Goal: Task Accomplishment & Management: Use online tool/utility

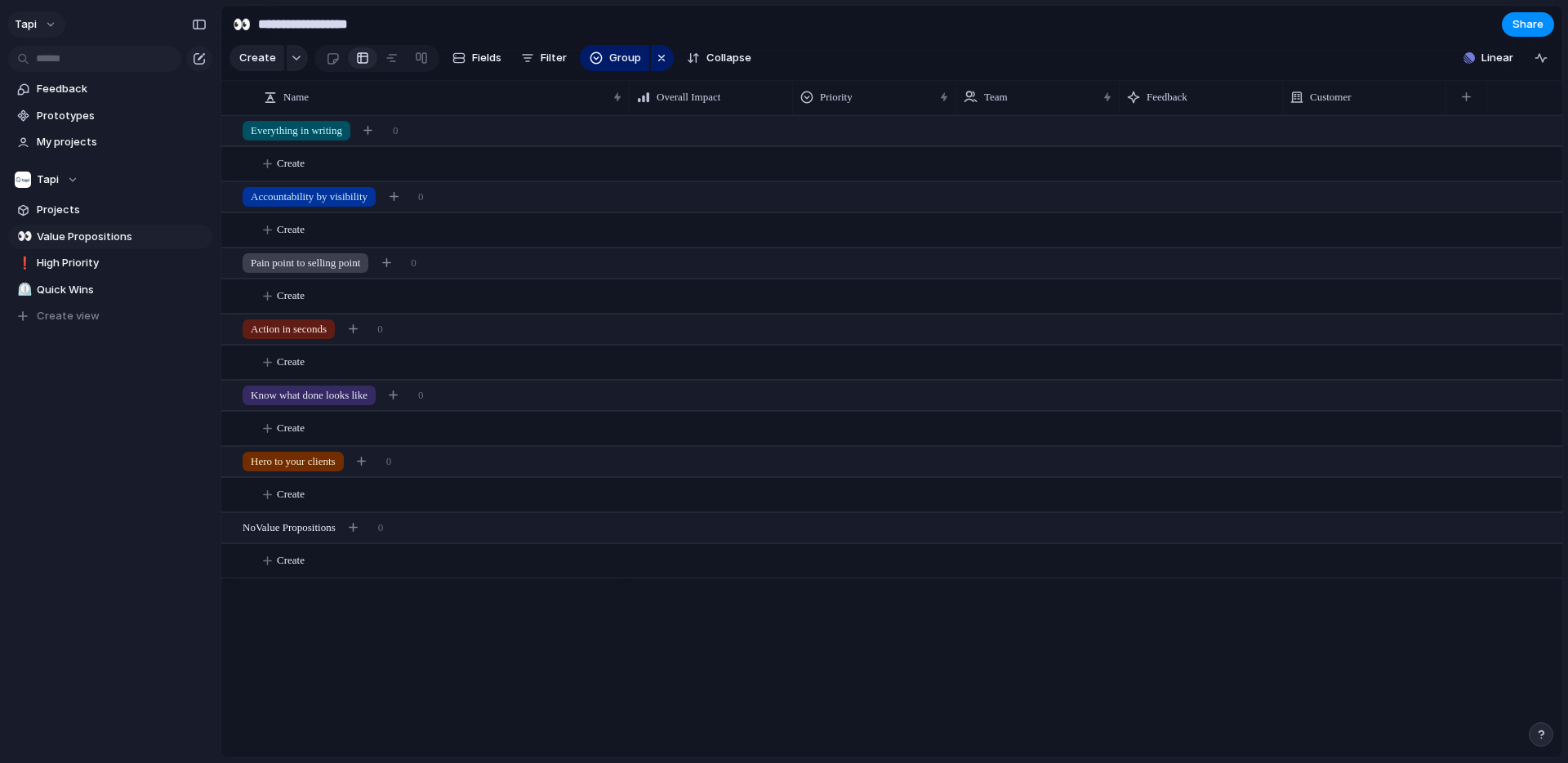
click at [54, 24] on button "tapi" at bounding box center [37, 24] width 58 height 26
click at [1529, 720] on div "Settings Invite members Change theme Sign out" at bounding box center [784, 382] width 1568 height 763
click at [1545, 735] on div "button" at bounding box center [1542, 735] width 11 height 11
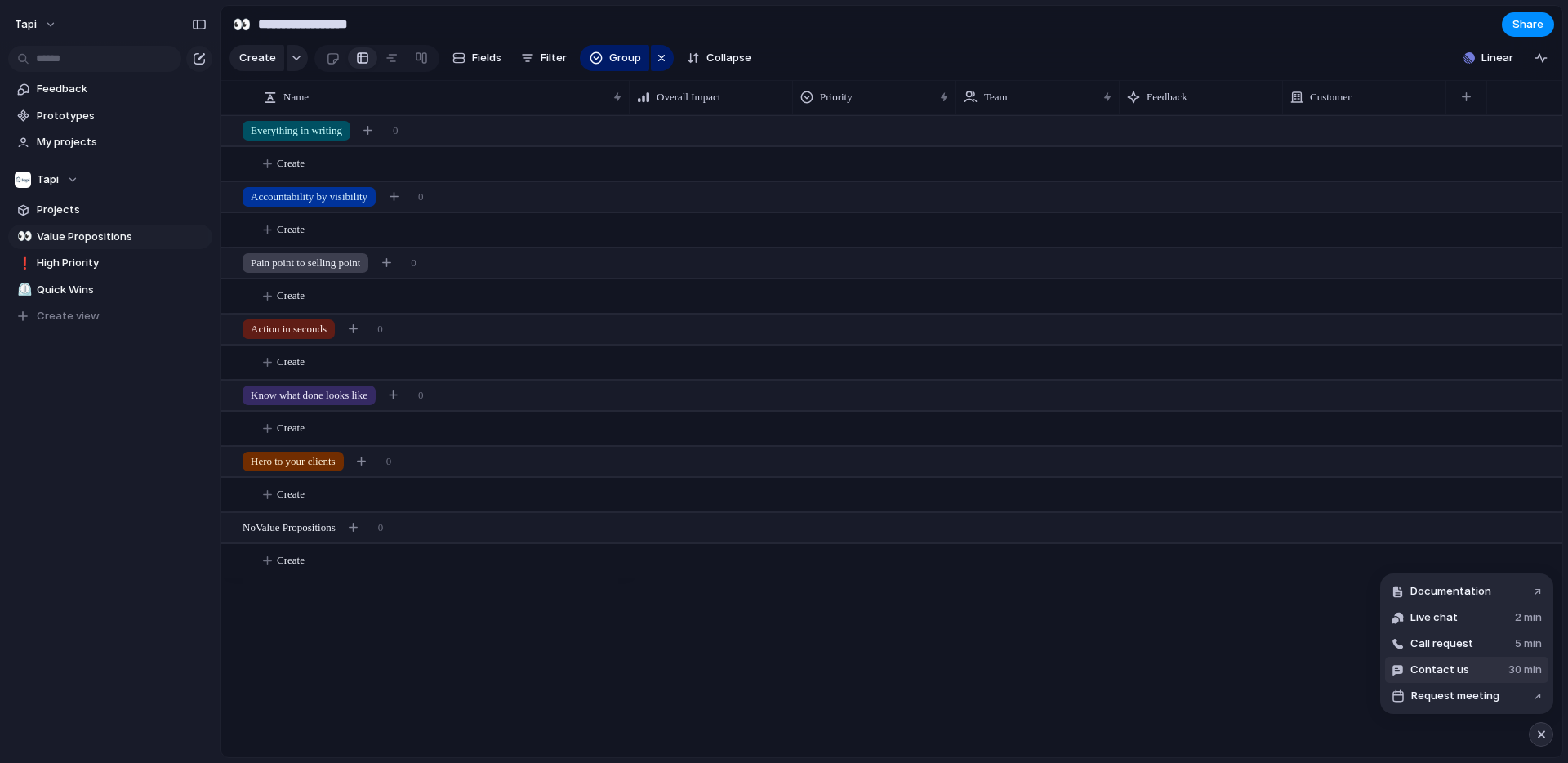
click at [1500, 671] on button "Contact us 30 min" at bounding box center [1467, 670] width 163 height 26
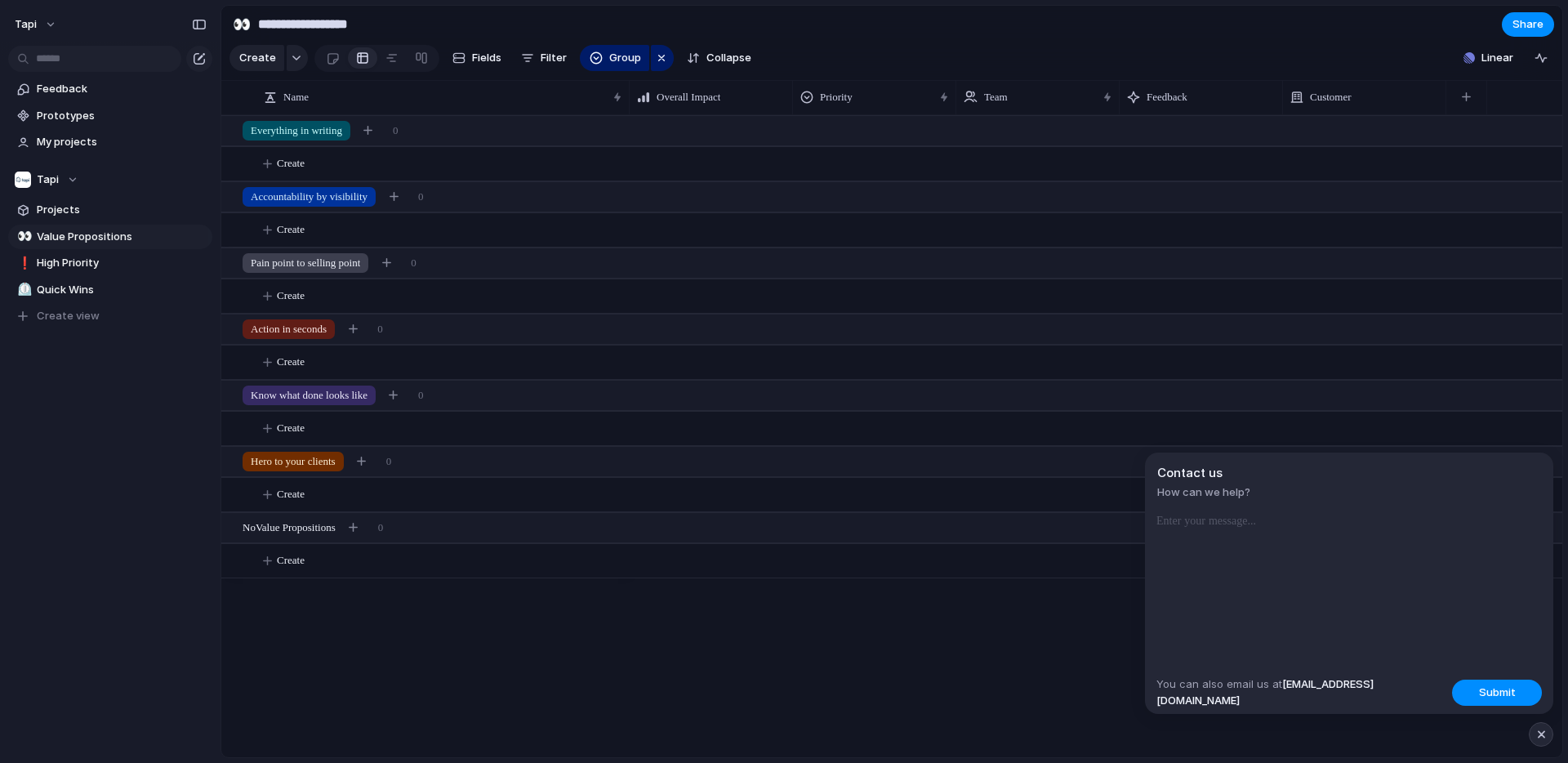
click at [1059, 627] on div at bounding box center [1095, 436] width 933 height 642
click at [1546, 729] on div "button" at bounding box center [1542, 734] width 14 height 20
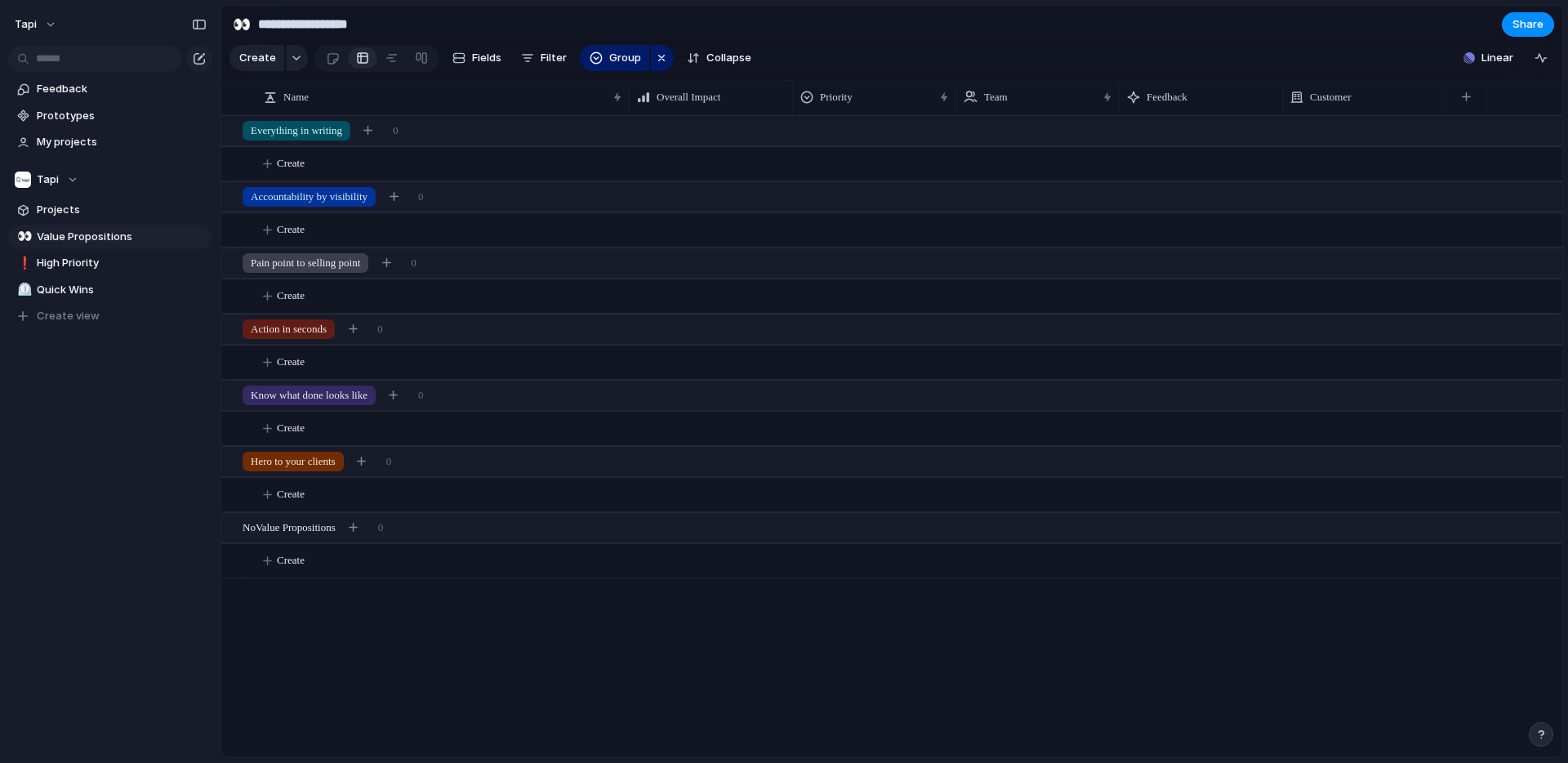
click at [1546, 729] on div "button" at bounding box center [1542, 735] width 11 height 11
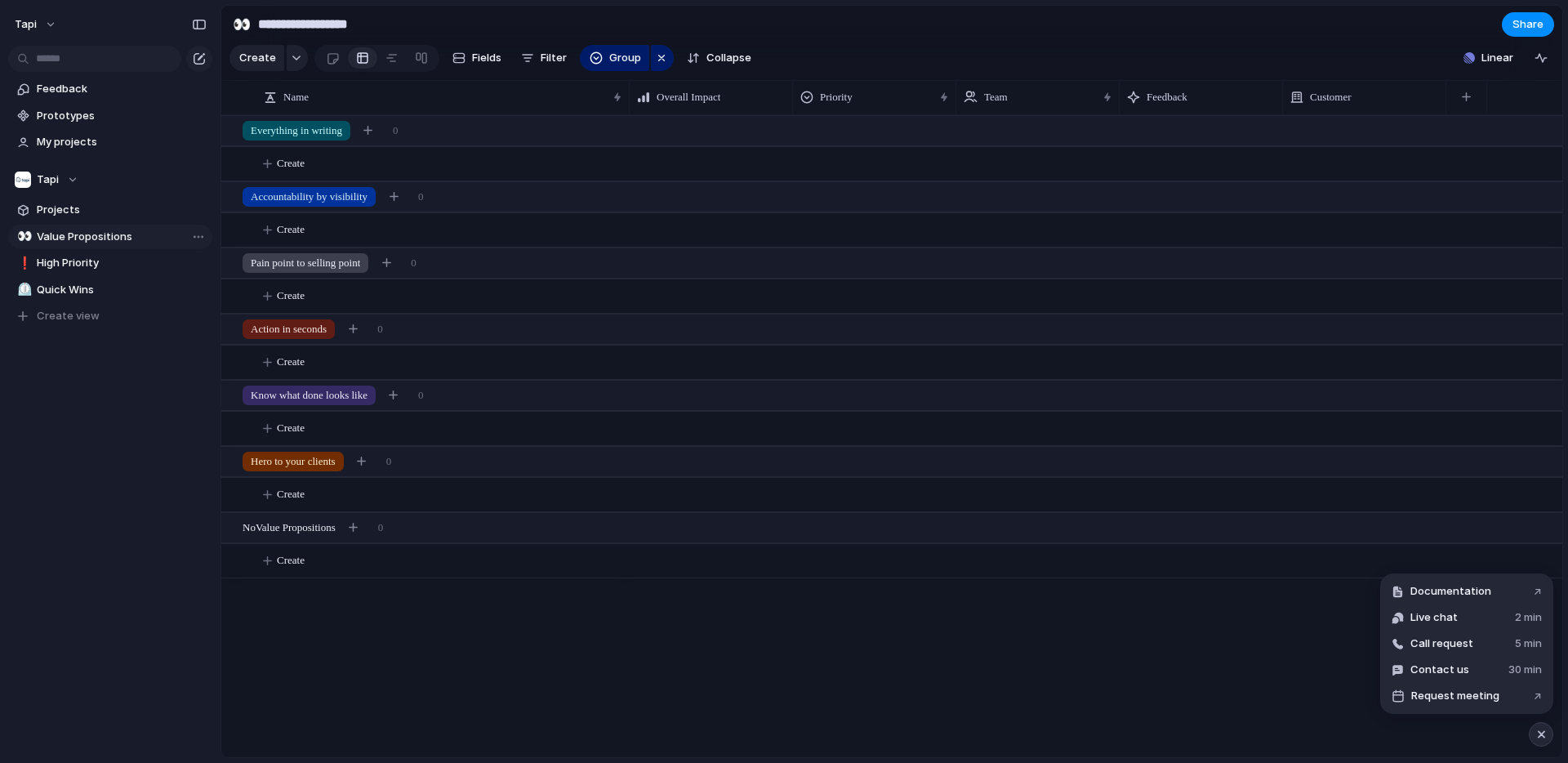
click at [62, 238] on span "Value Propositions" at bounding box center [121, 236] width 170 height 16
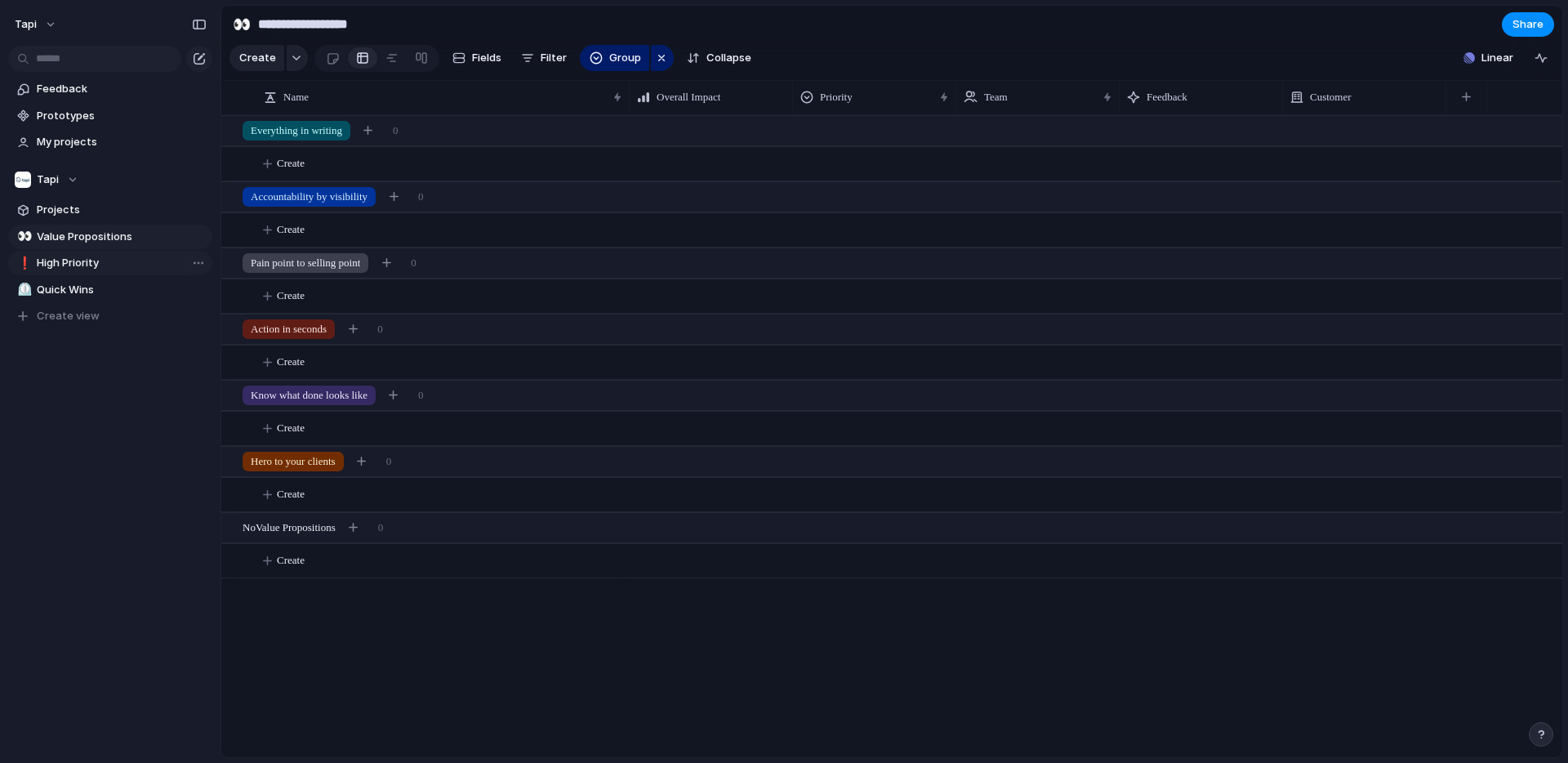
click at [64, 258] on span "High Priority" at bounding box center [121, 262] width 170 height 16
type input "**********"
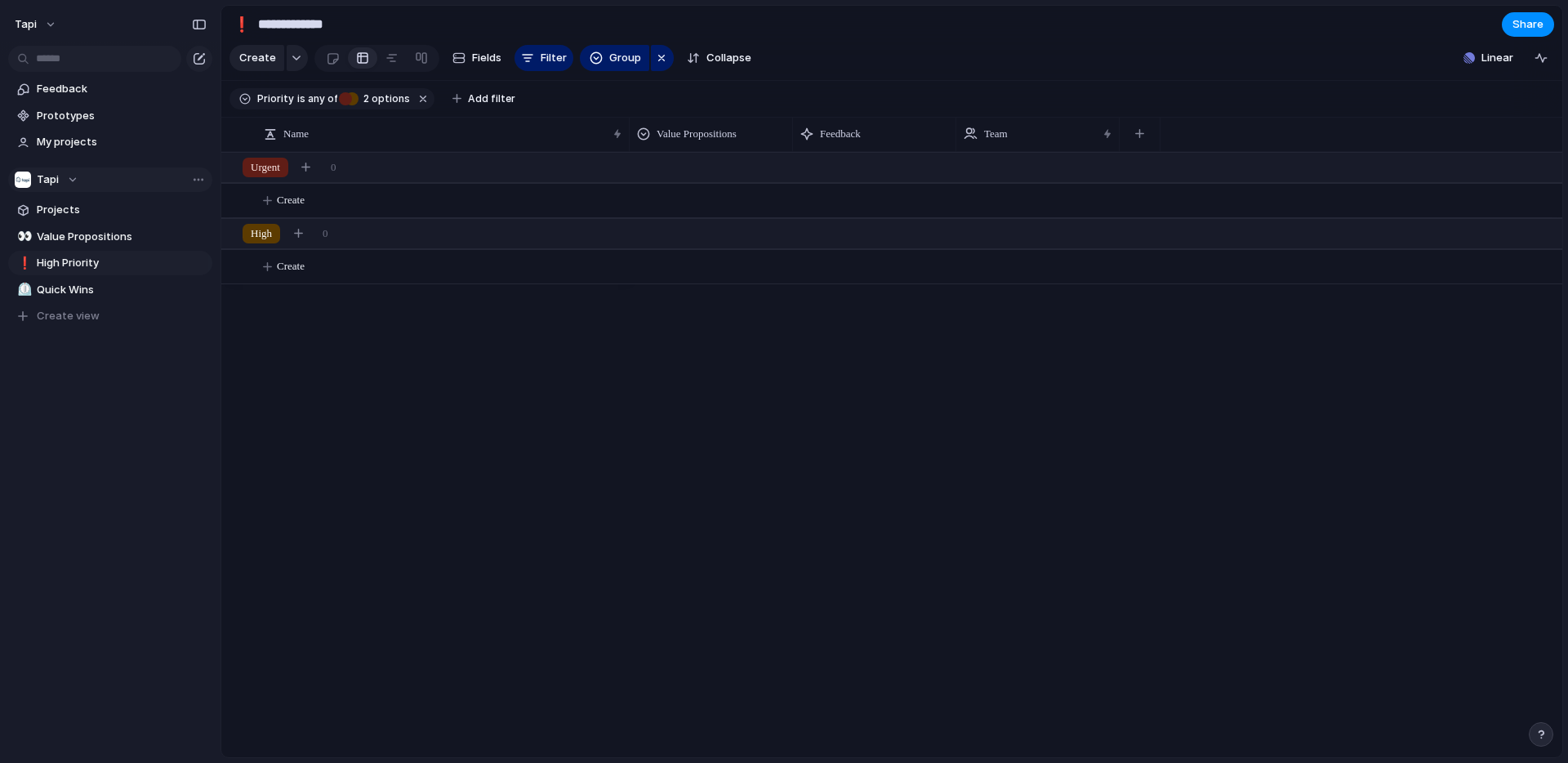
click at [55, 172] on span "Tapi" at bounding box center [47, 179] width 22 height 16
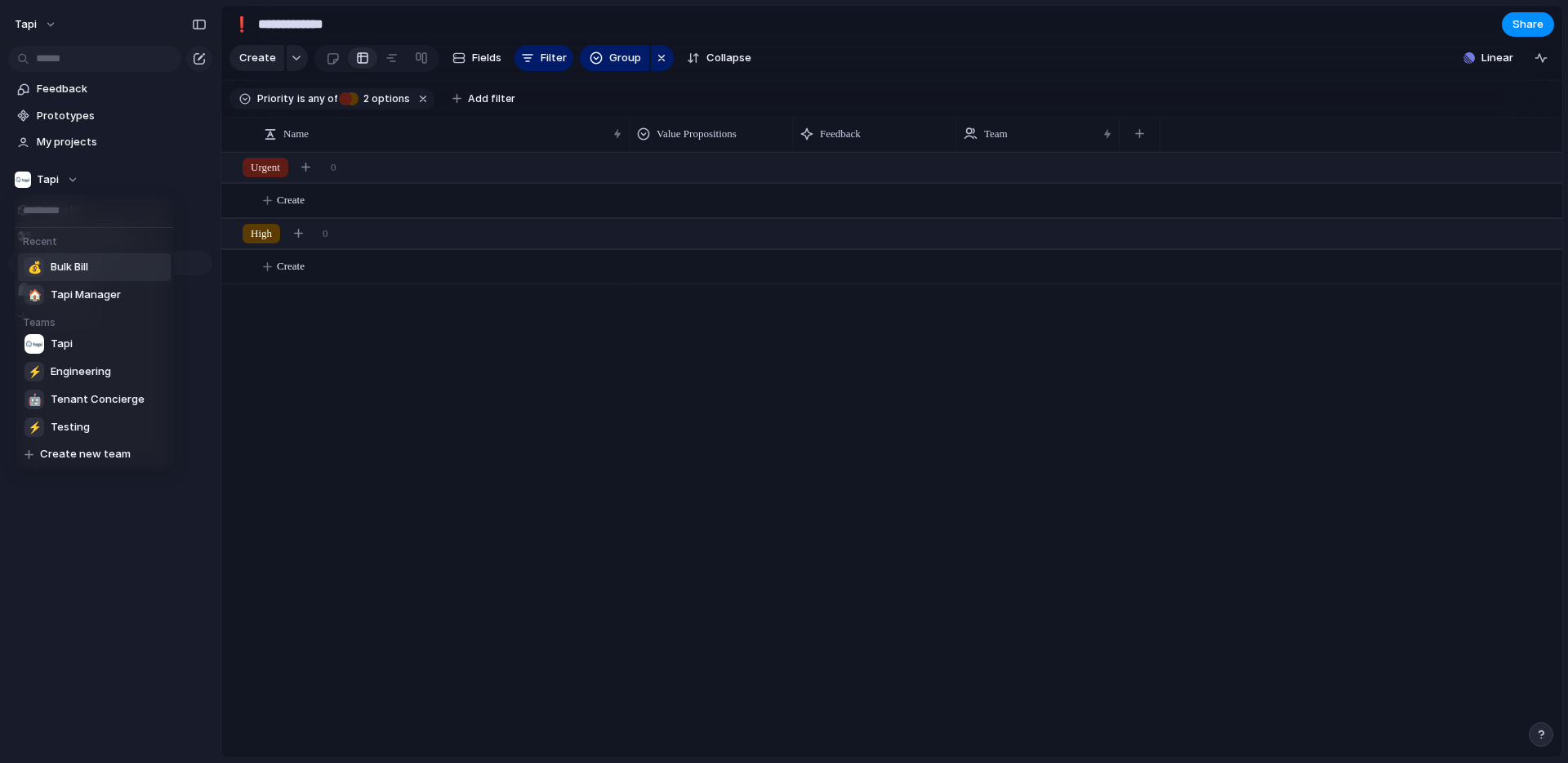
click at [75, 266] on span "Bulk Bill" at bounding box center [70, 267] width 38 height 16
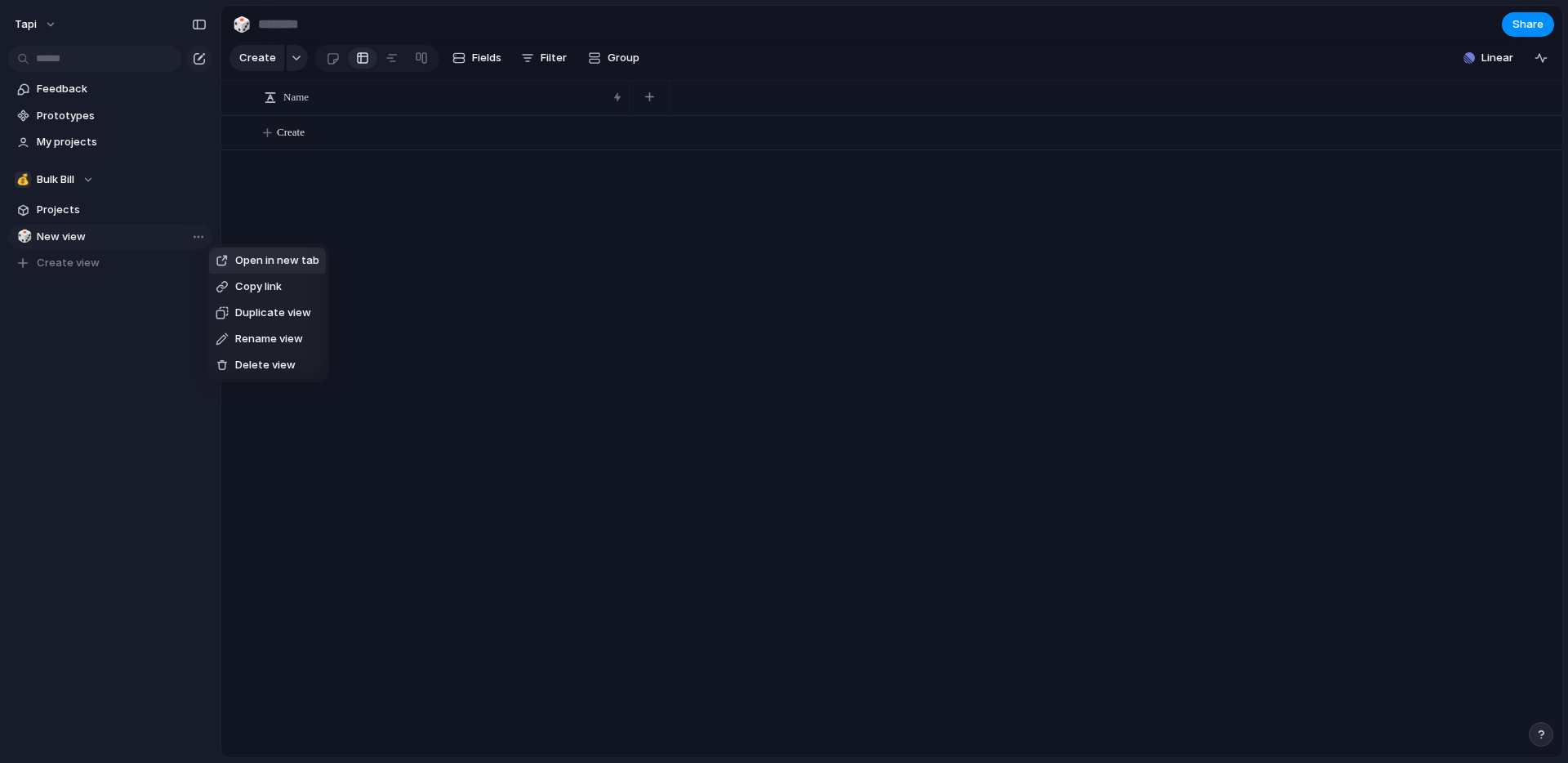
click at [130, 311] on div "Open in new tab Copy link Duplicate view Rename view Delete view" at bounding box center [784, 382] width 1568 height 763
click at [116, 239] on span "New view" at bounding box center [121, 236] width 170 height 16
click at [244, 25] on div "🎲" at bounding box center [241, 23] width 18 height 22
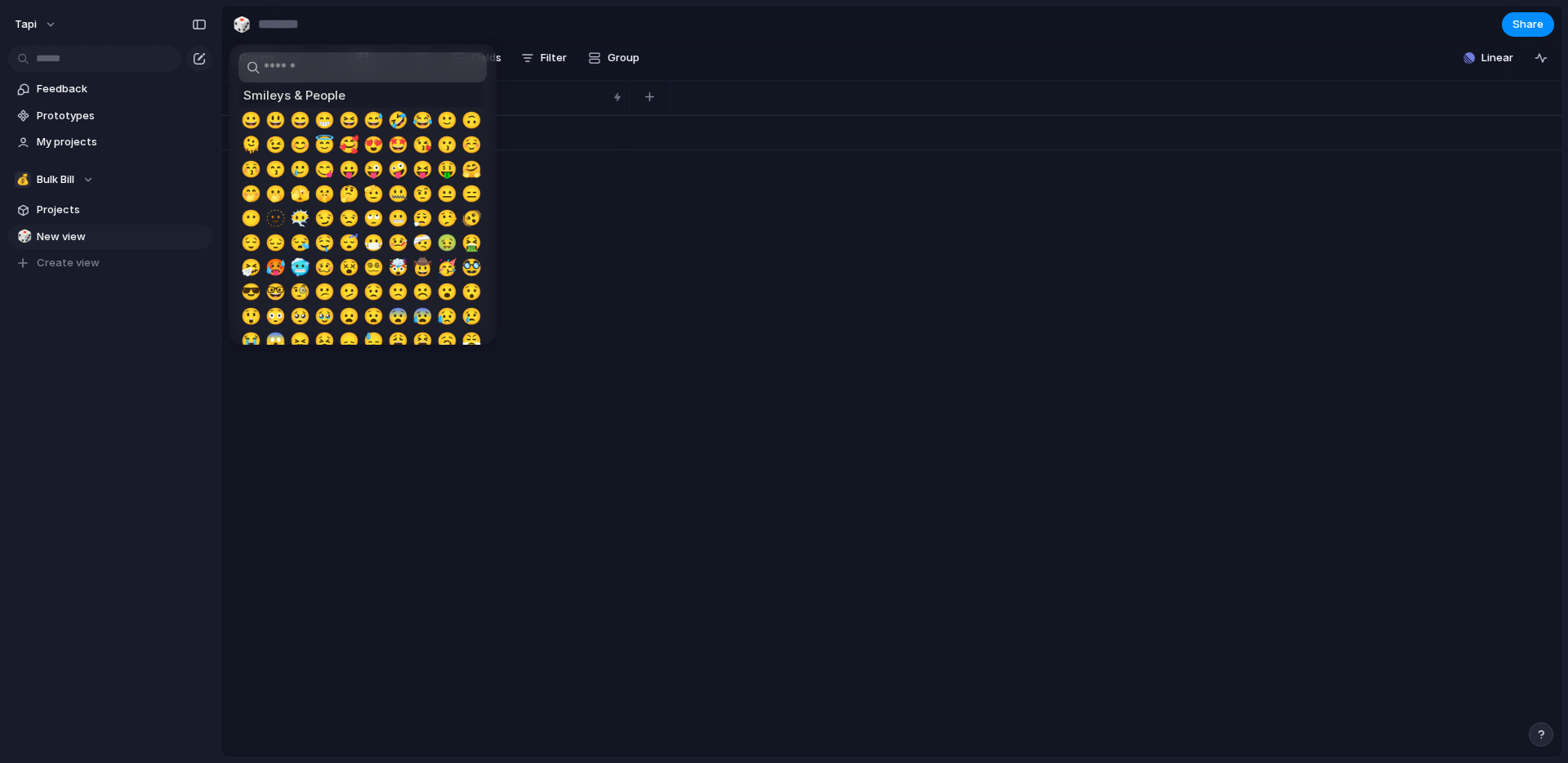
type input "*"
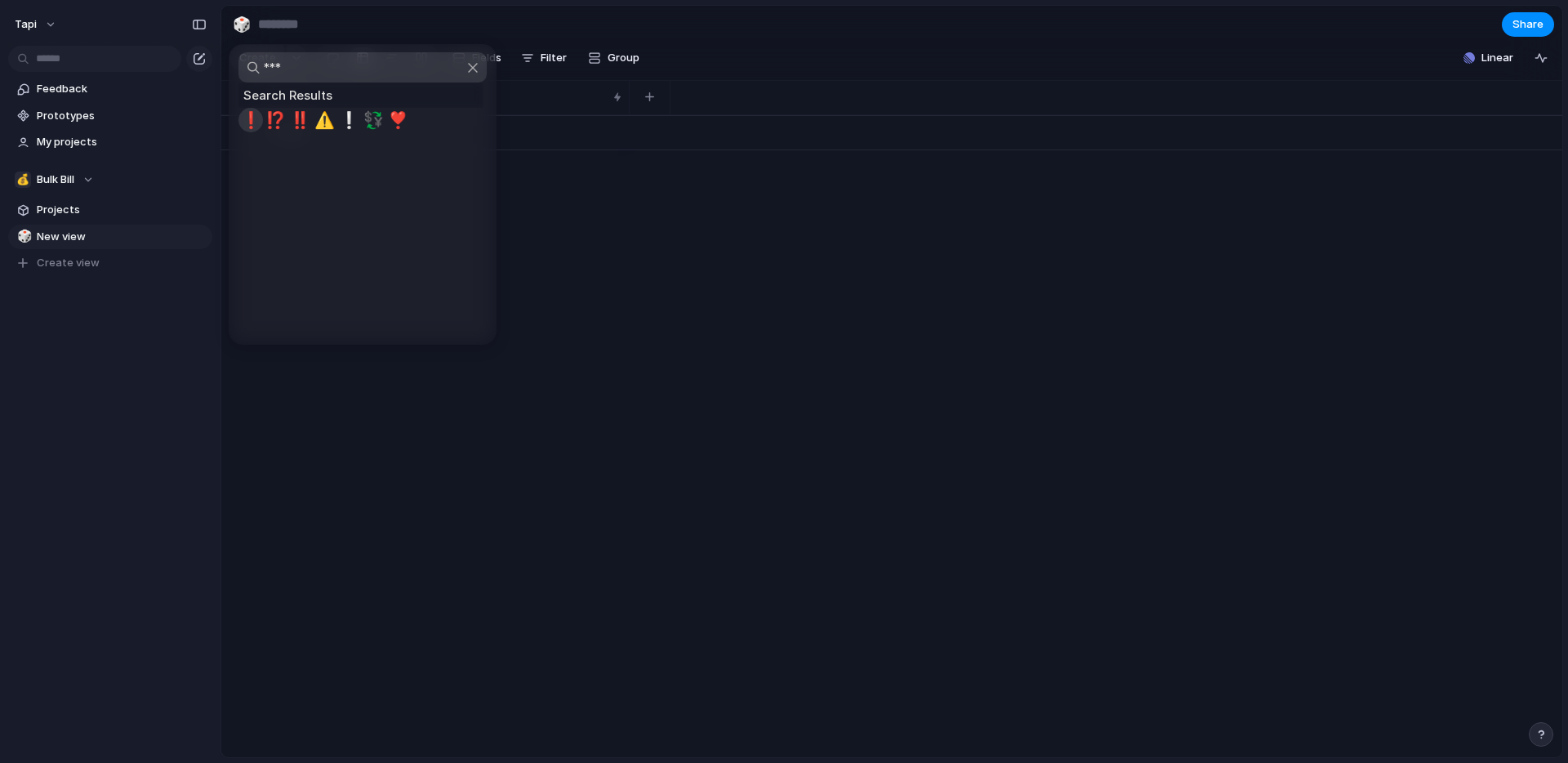
type input "***"
click at [246, 124] on span "❗" at bounding box center [251, 119] width 21 height 20
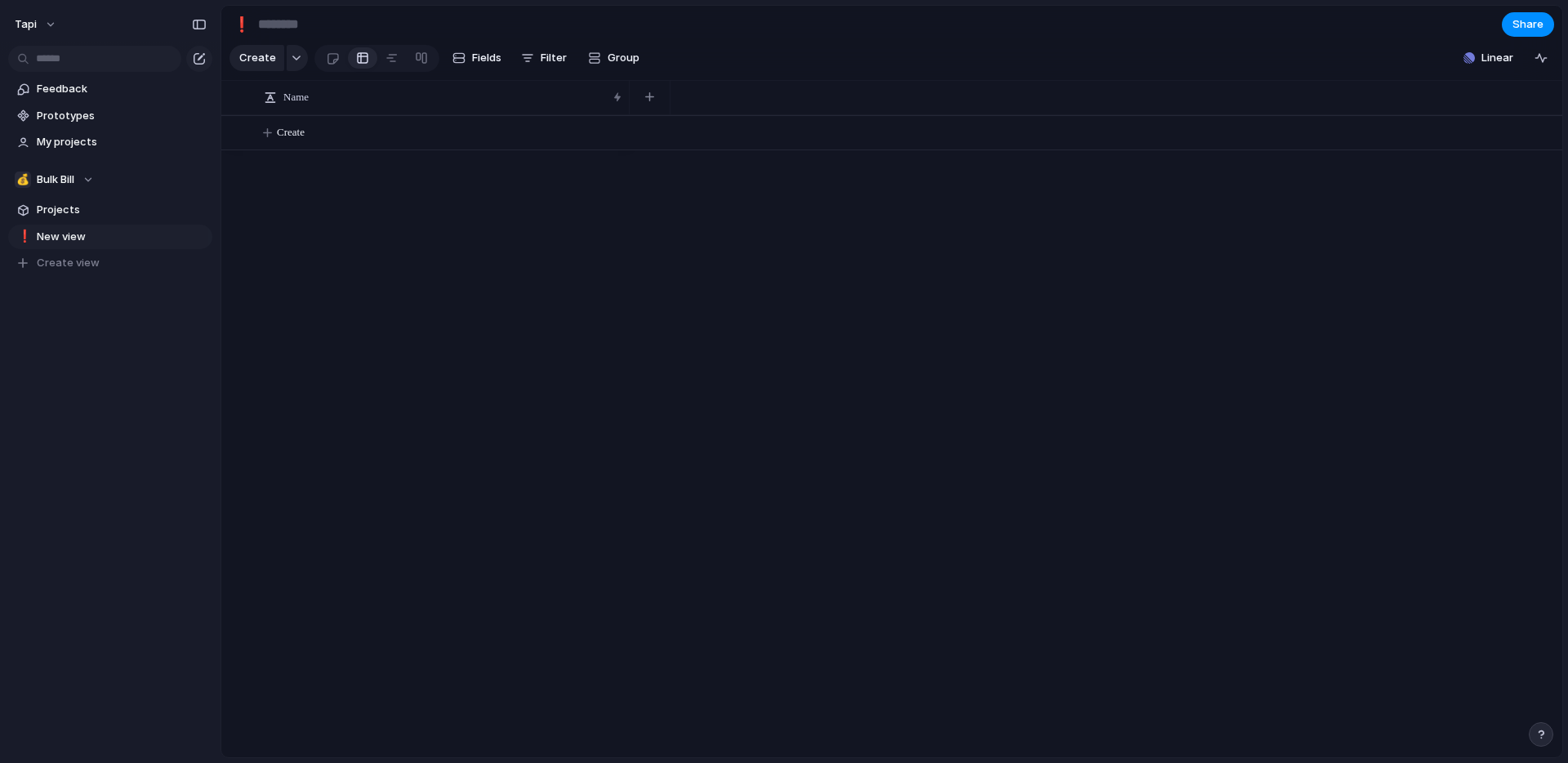
click at [302, 30] on input at bounding box center [350, 23] width 192 height 29
type input "**********"
click at [541, 62] on span "Filter" at bounding box center [554, 57] width 26 height 16
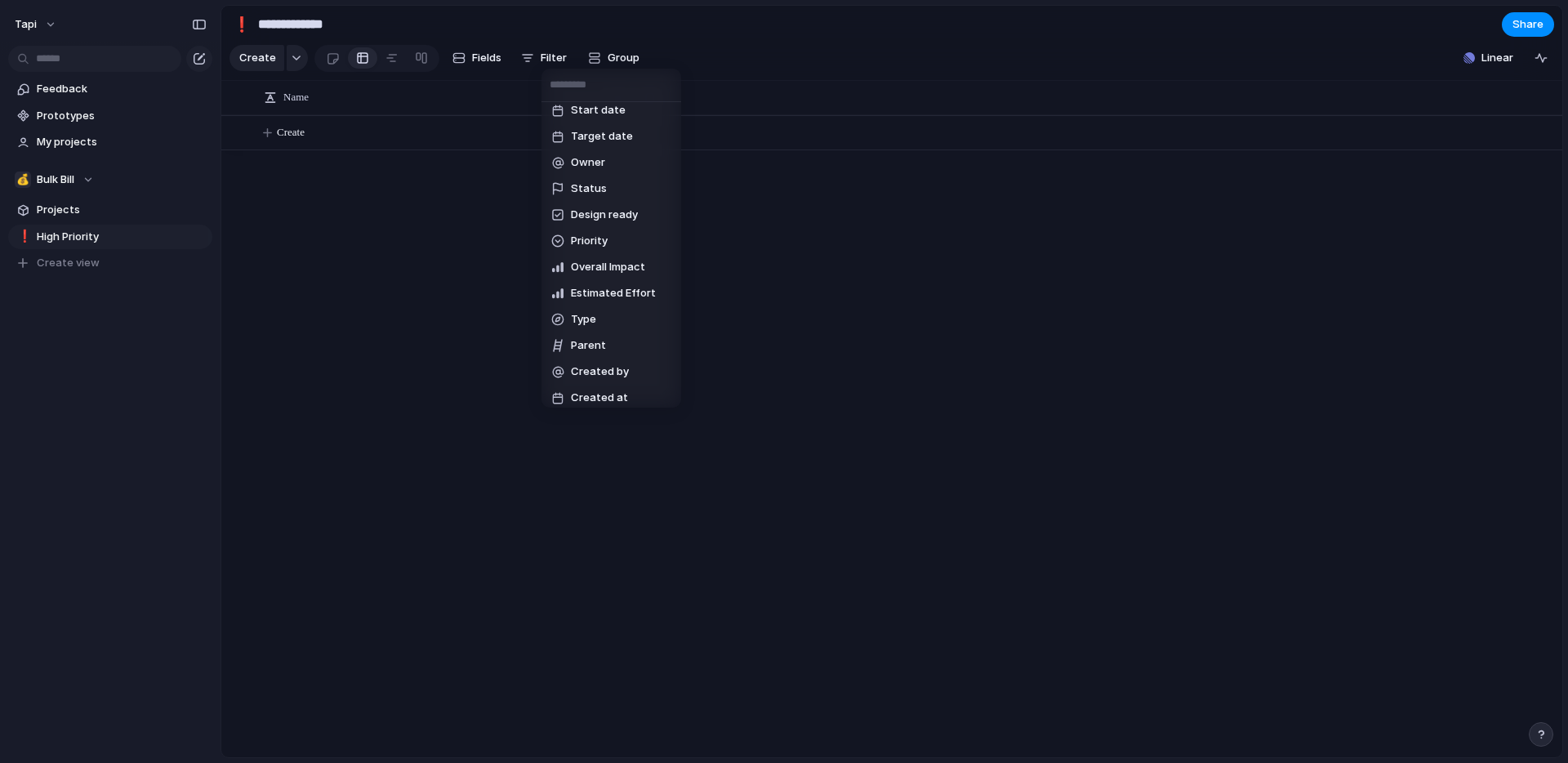
scroll to position [144, 0]
click at [629, 237] on li "Priority" at bounding box center [612, 237] width 133 height 26
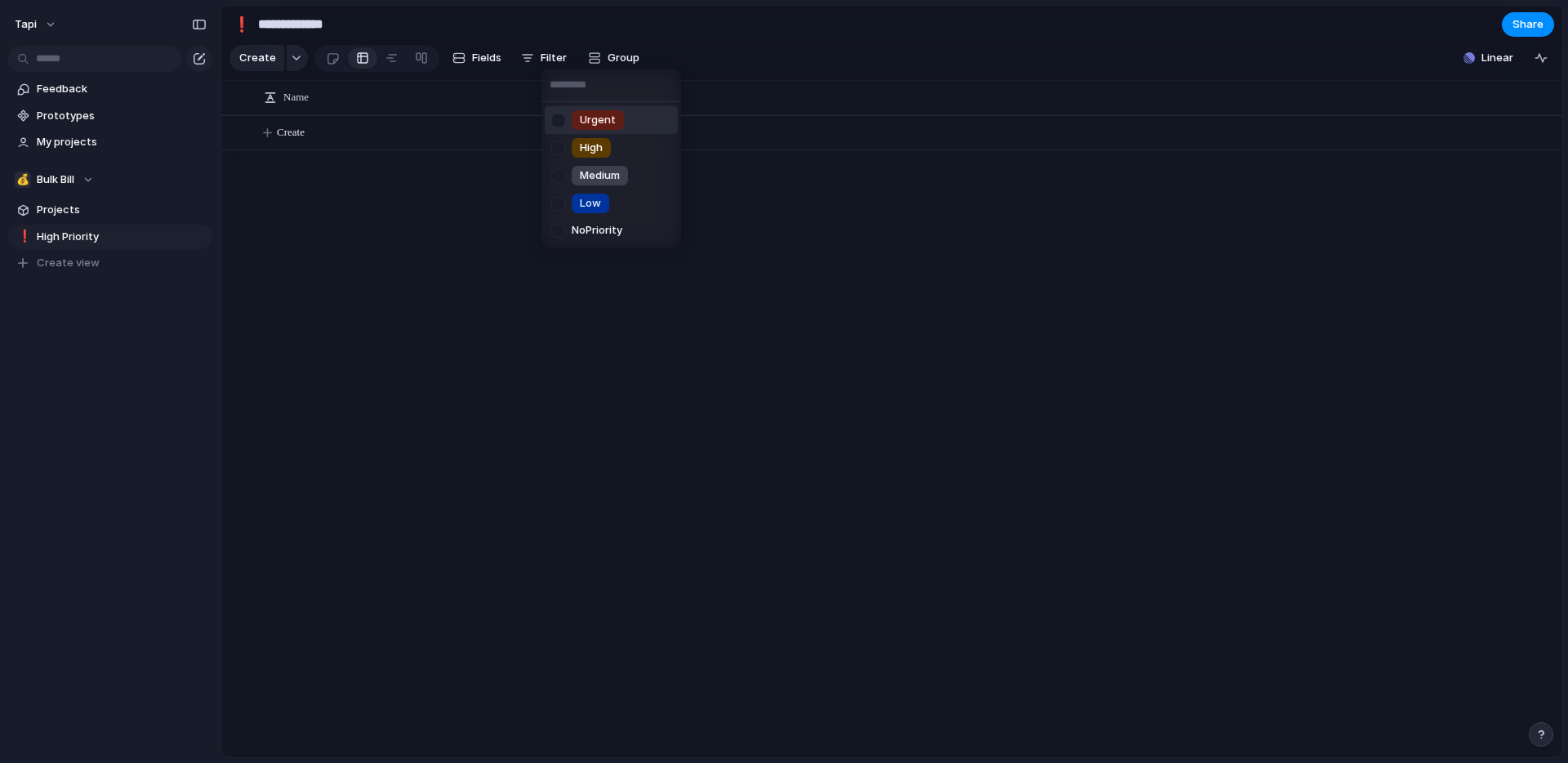
click at [554, 121] on div at bounding box center [558, 120] width 28 height 28
click at [554, 146] on div at bounding box center [558, 148] width 28 height 28
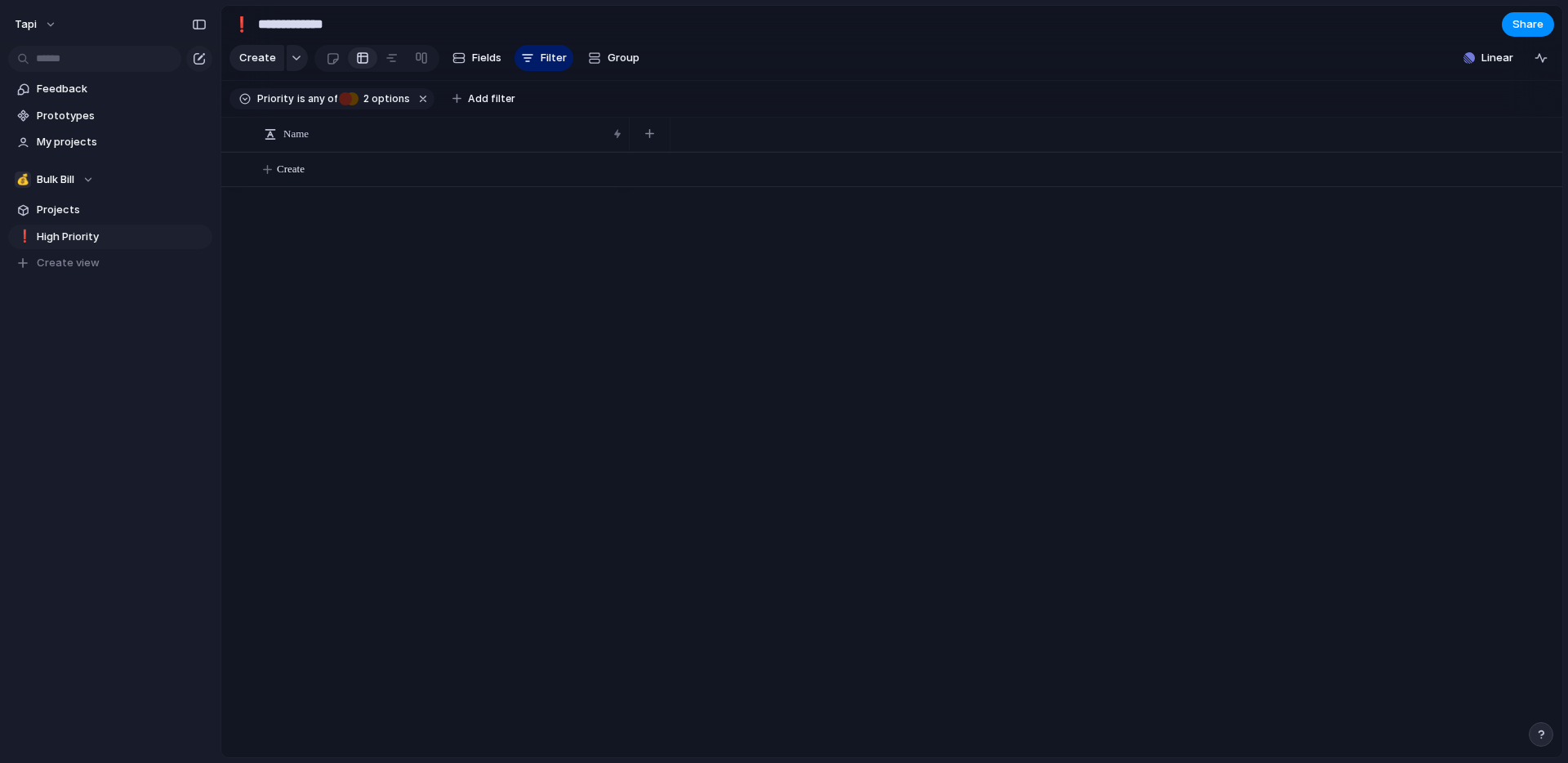
click at [621, 53] on div "Urgent High Medium Low No Priority" at bounding box center [784, 382] width 1568 height 763
click at [619, 59] on span "Group" at bounding box center [624, 57] width 32 height 16
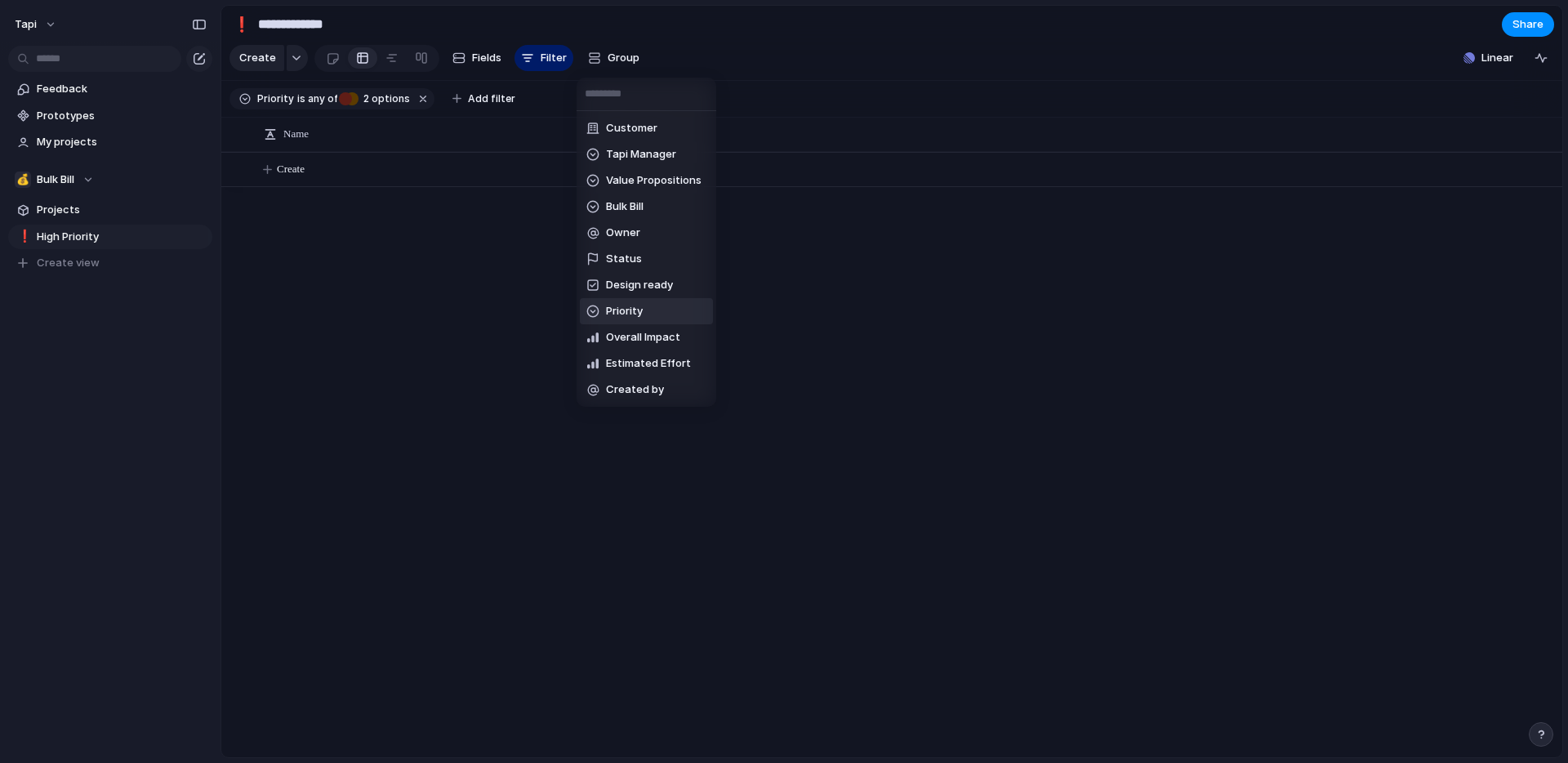
click at [627, 319] on span "Priority" at bounding box center [624, 311] width 37 height 16
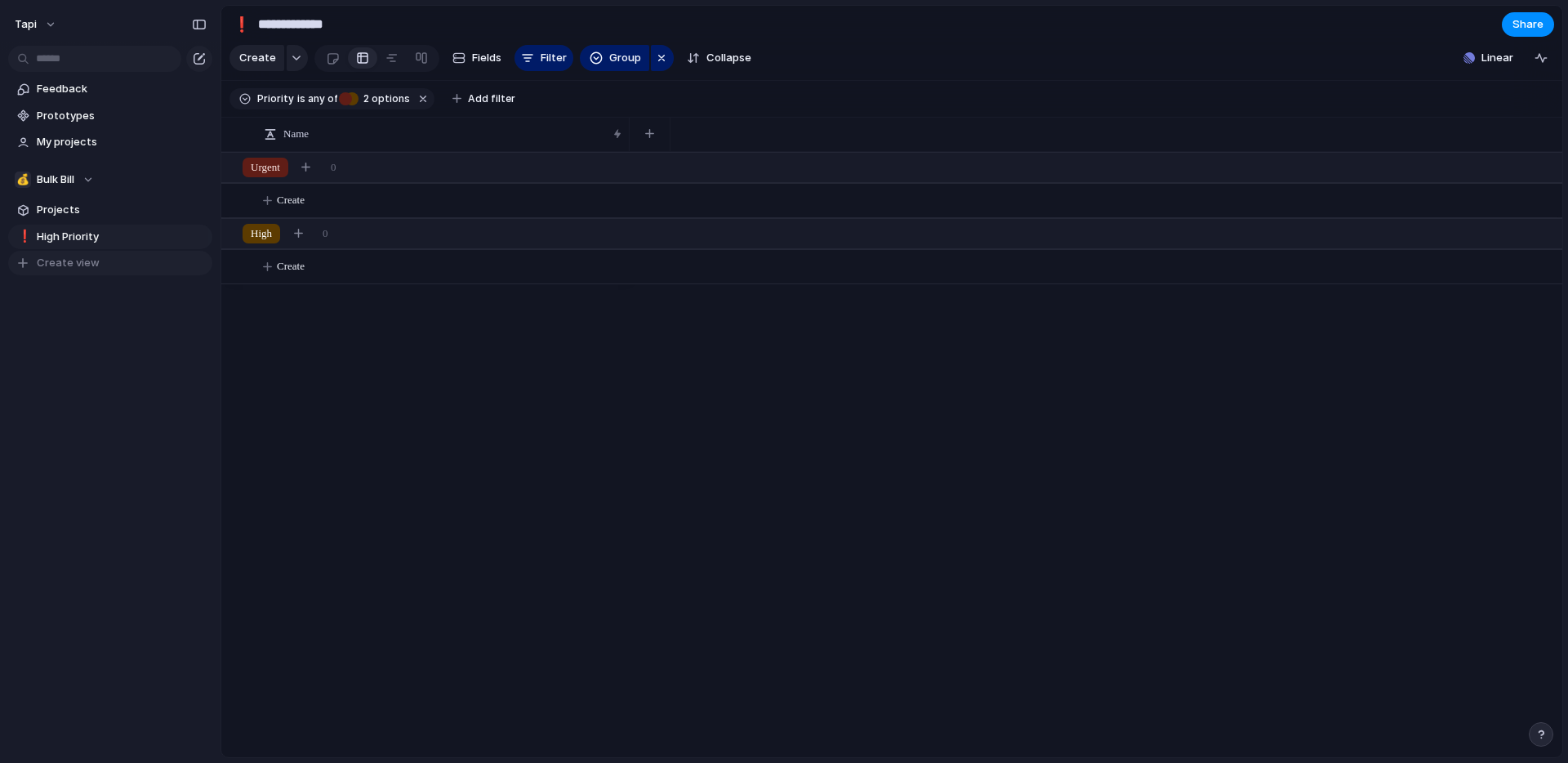
click at [84, 260] on span "Create view" at bounding box center [68, 262] width 63 height 16
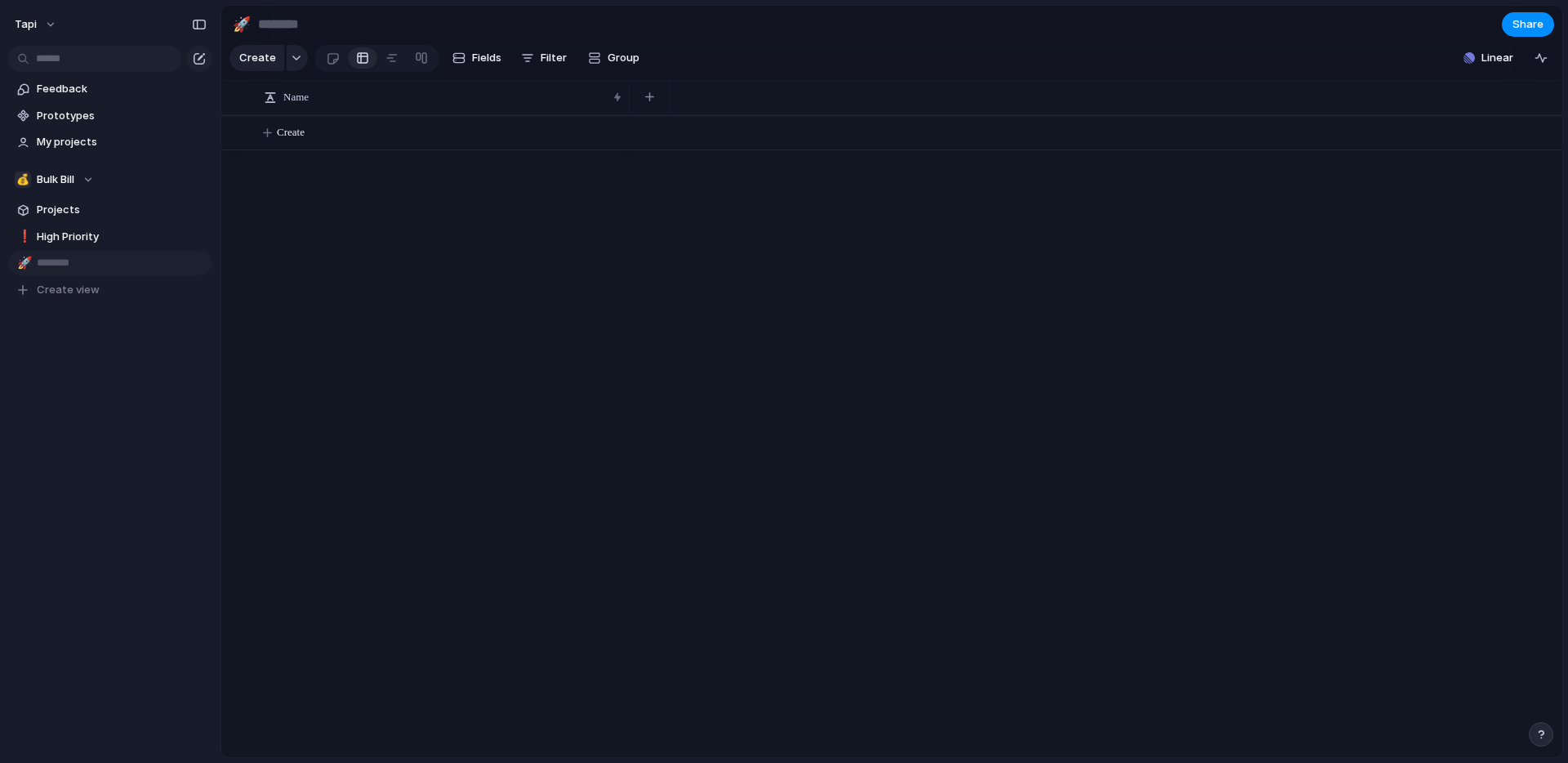
click at [320, 16] on input at bounding box center [350, 23] width 192 height 29
type input "**********"
click at [473, 59] on span "Fields" at bounding box center [487, 57] width 29 height 16
click at [530, 57] on div "button" at bounding box center [528, 58] width 13 height 13
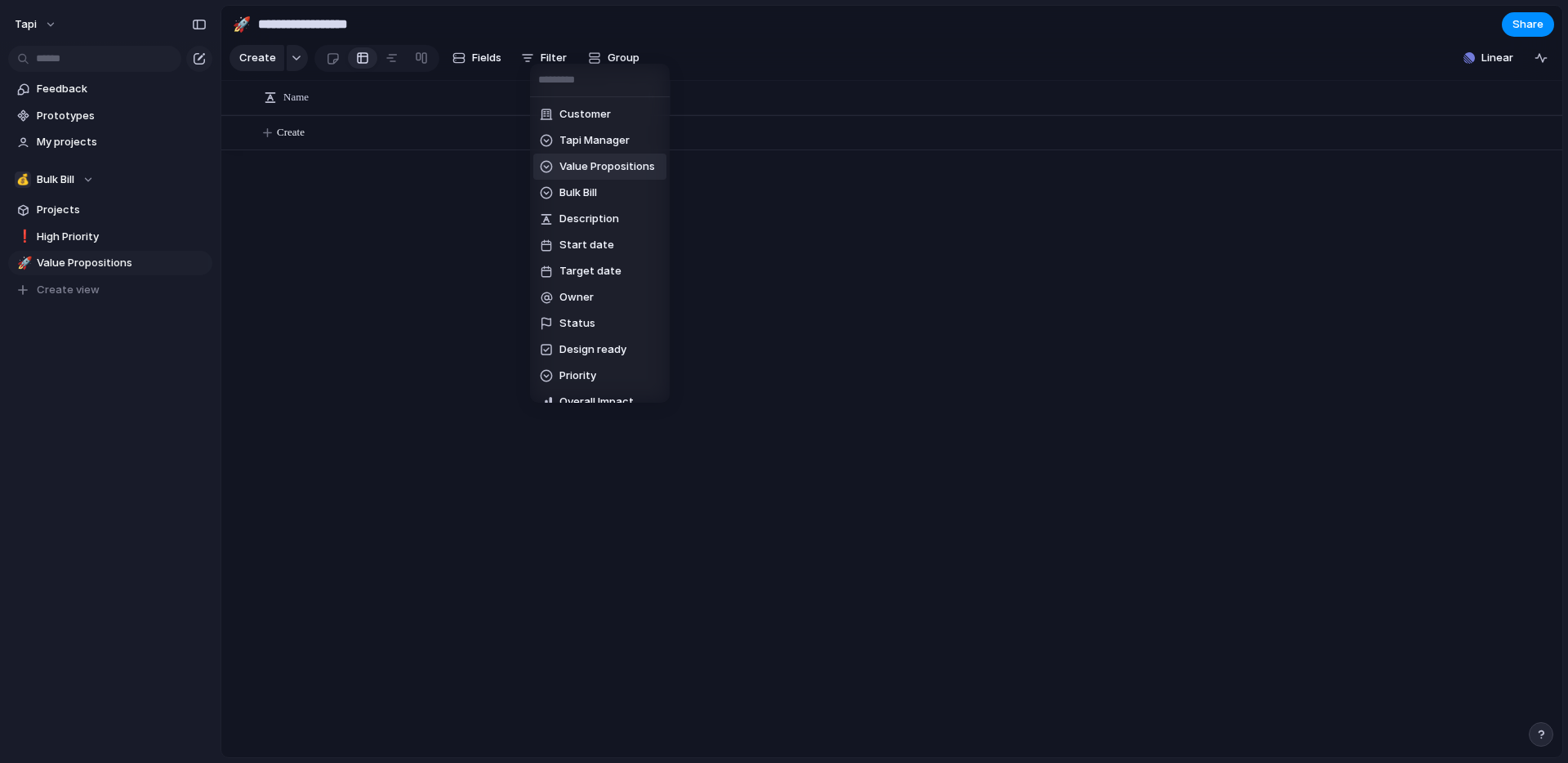
click at [593, 164] on span "Value Propositions" at bounding box center [608, 166] width 96 height 16
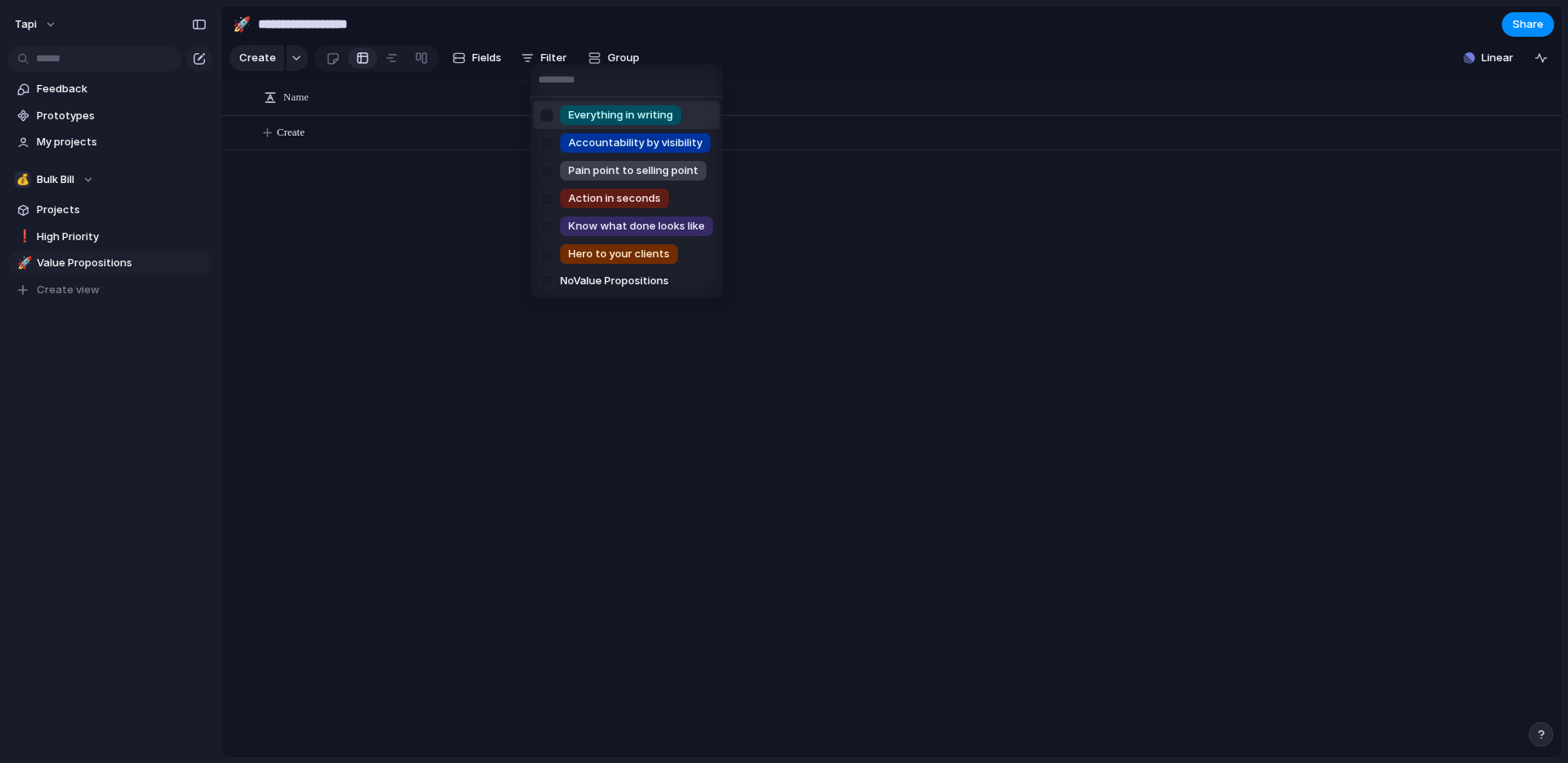
click at [555, 53] on div "Everything in writing Accountability by visibility Pain point to selling point …" at bounding box center [784, 382] width 1568 height 763
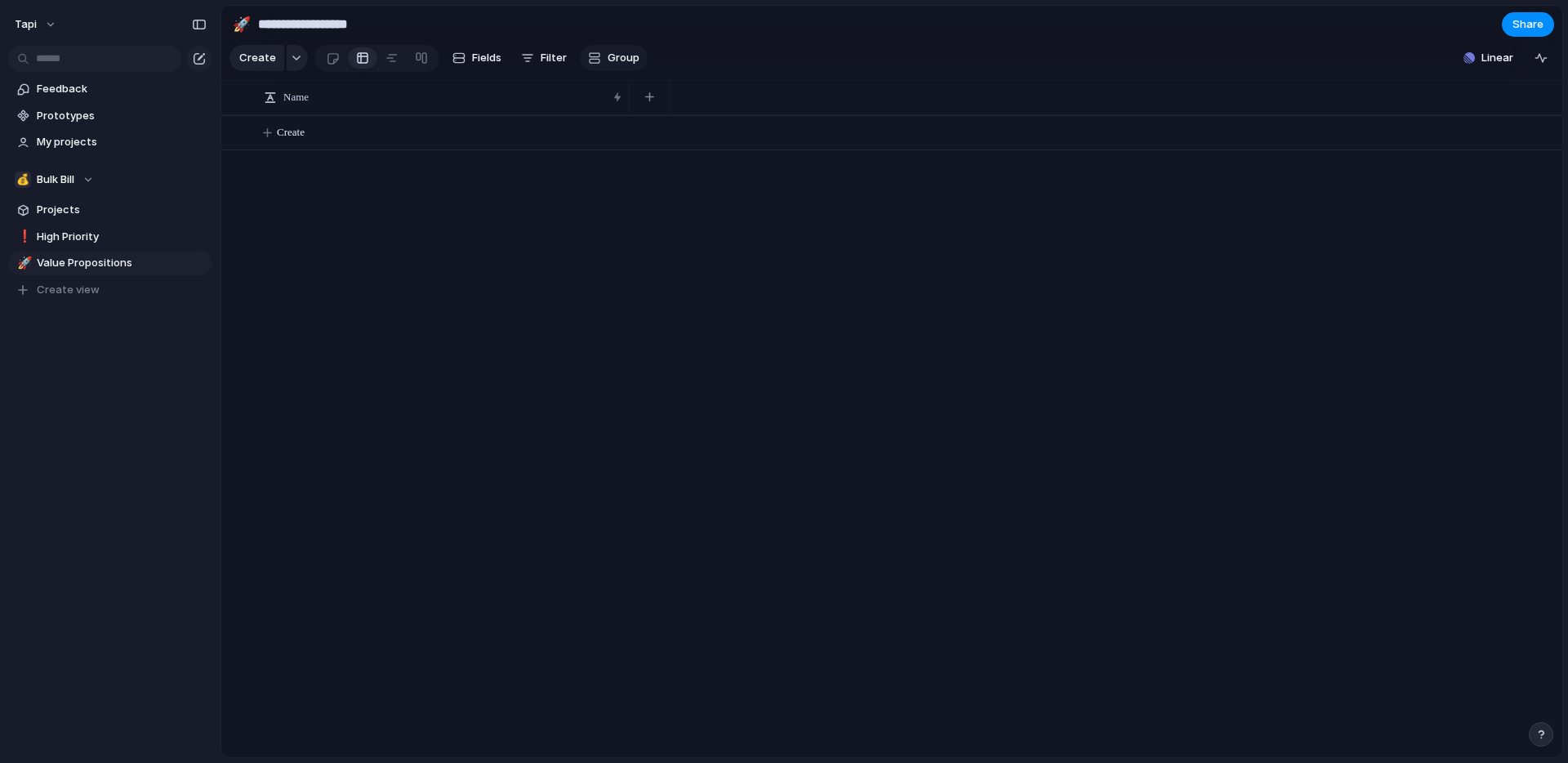
click at [613, 54] on span "Group" at bounding box center [624, 57] width 32 height 16
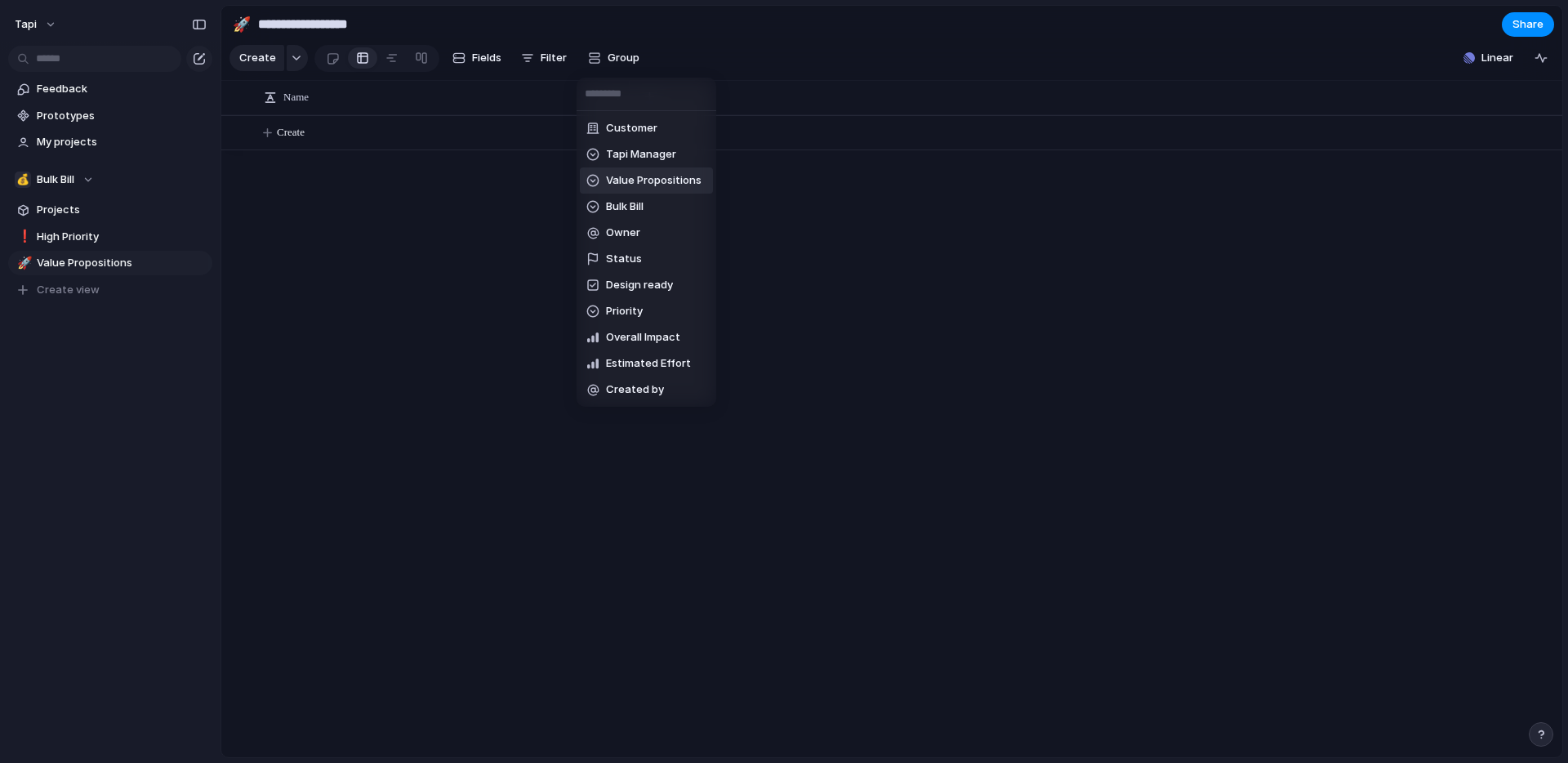
click at [613, 179] on span "Value Propositions" at bounding box center [654, 179] width 96 height 16
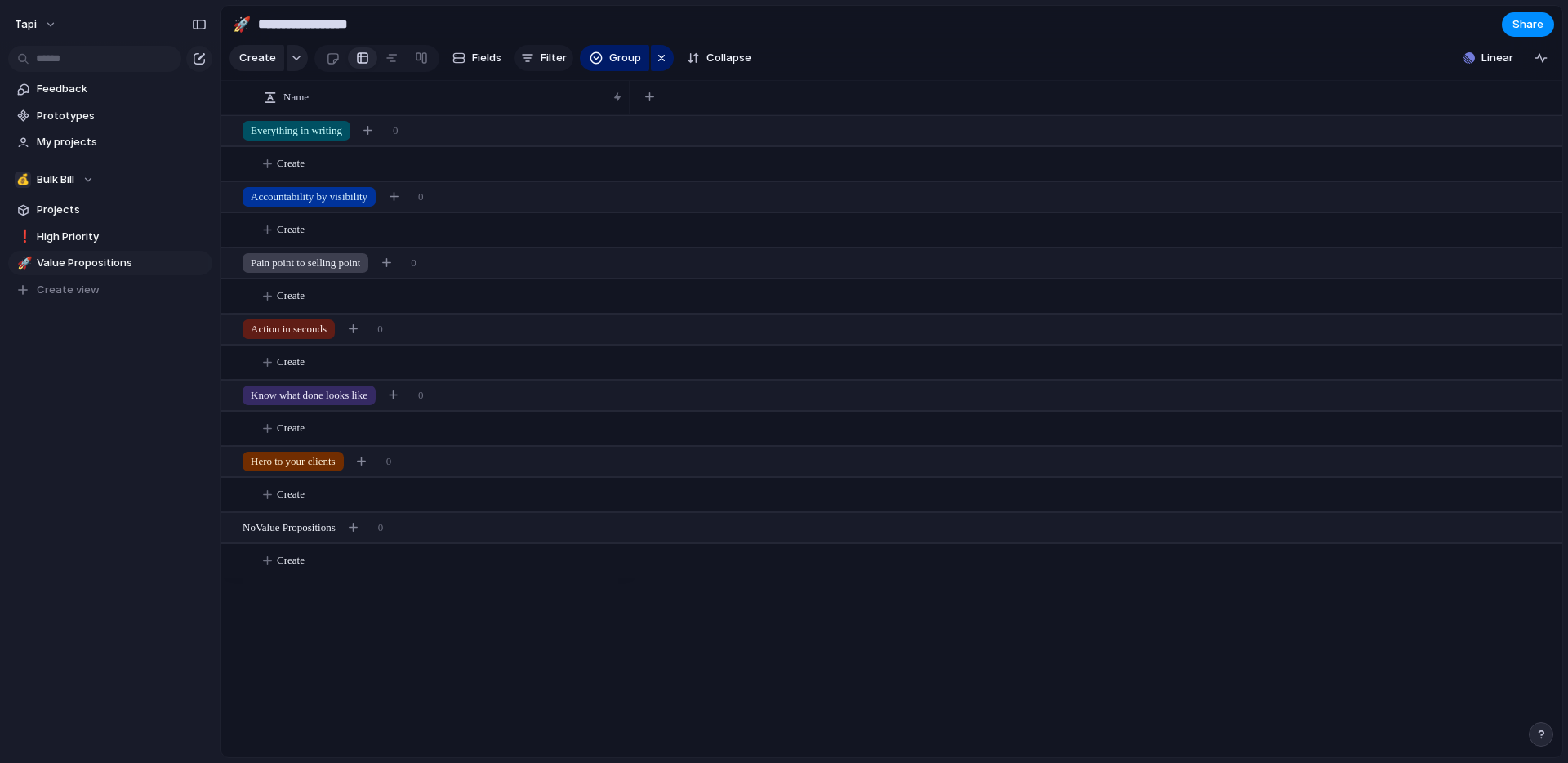
click at [551, 59] on span "Filter" at bounding box center [554, 57] width 26 height 16
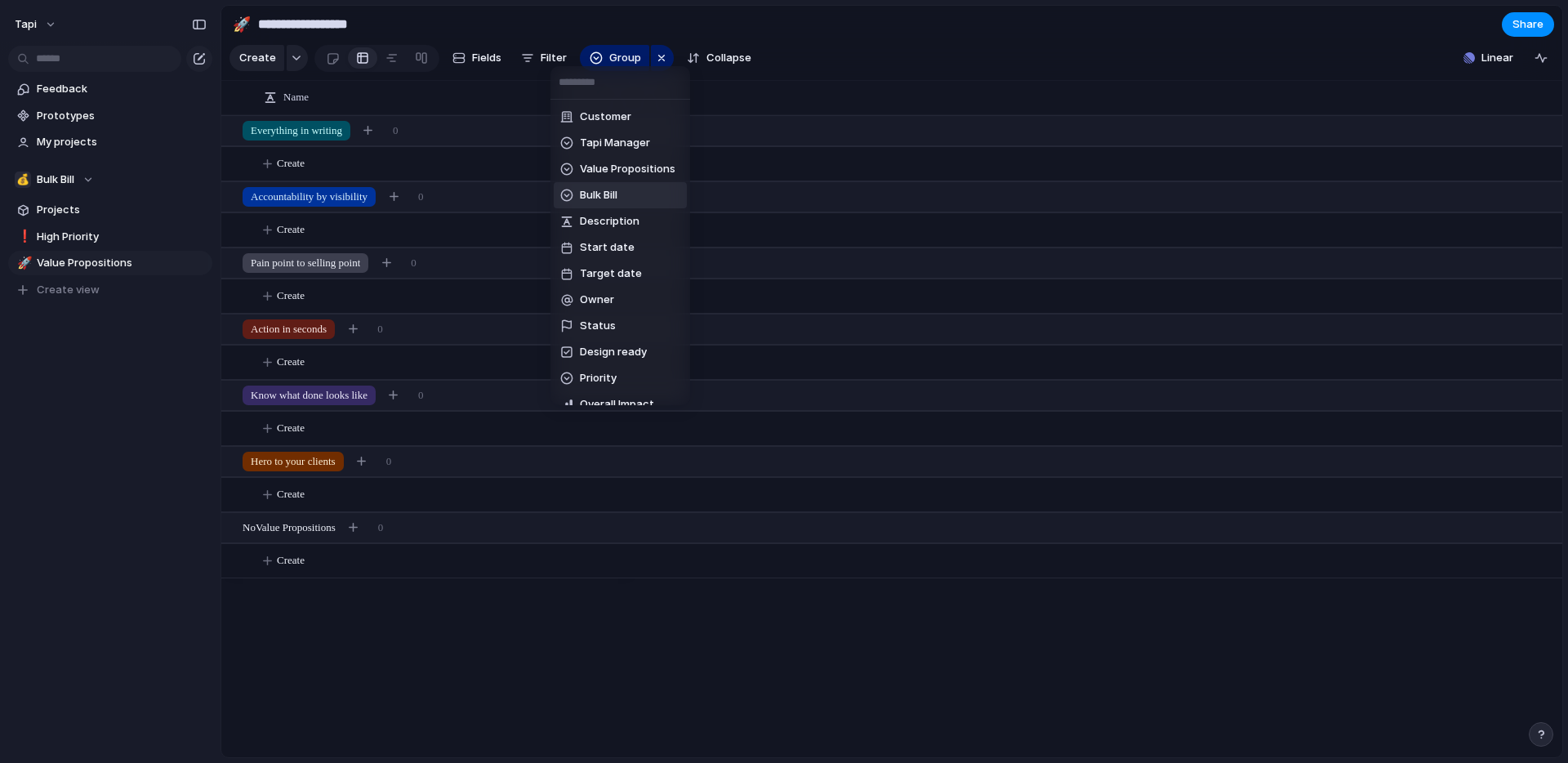
click at [629, 191] on li "Bulk Bill" at bounding box center [620, 195] width 133 height 26
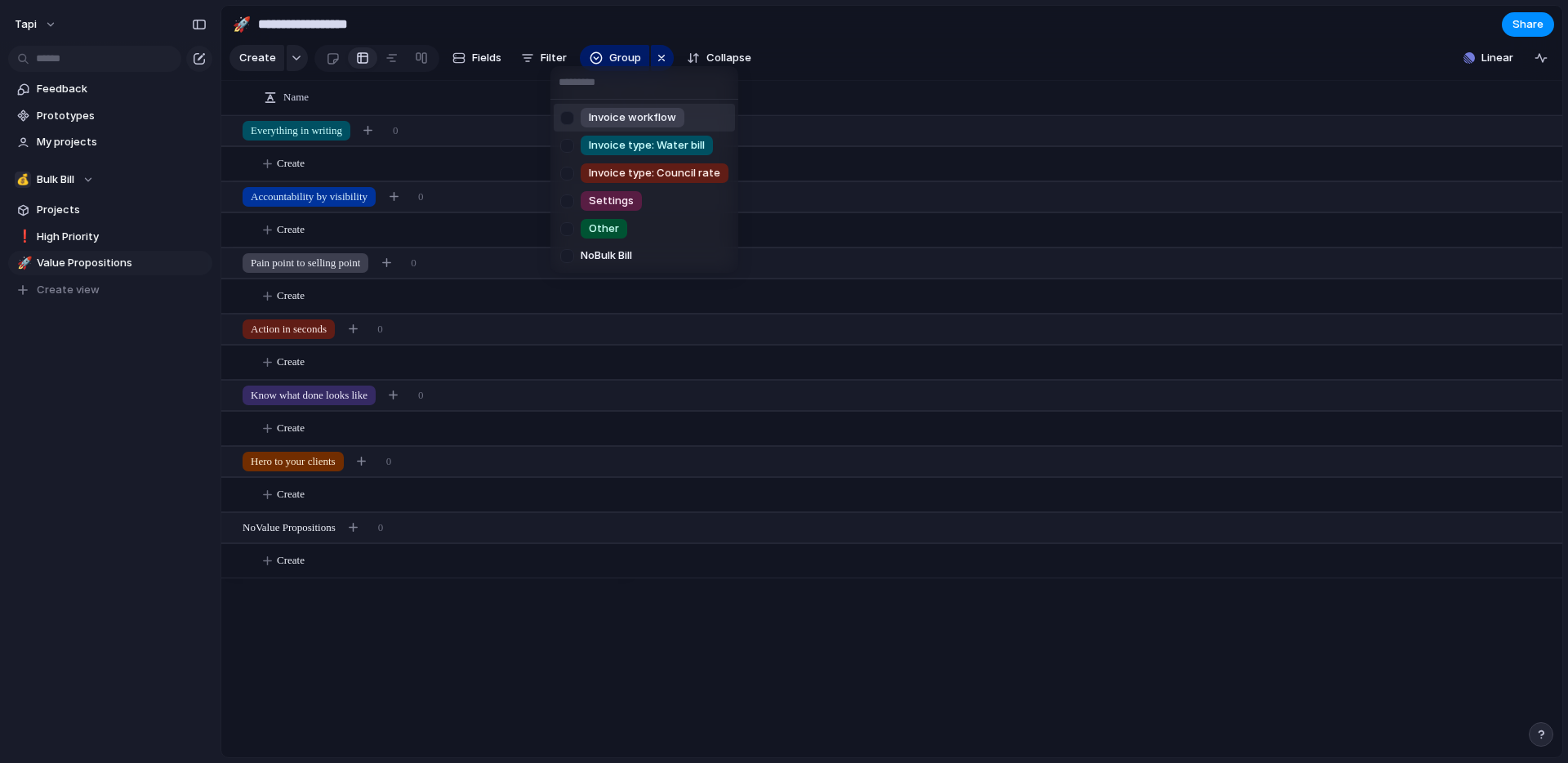
click at [544, 54] on div "Invoice workflow Invoice type: Water bill Invoice type: Council rate Settings O…" at bounding box center [784, 382] width 1568 height 763
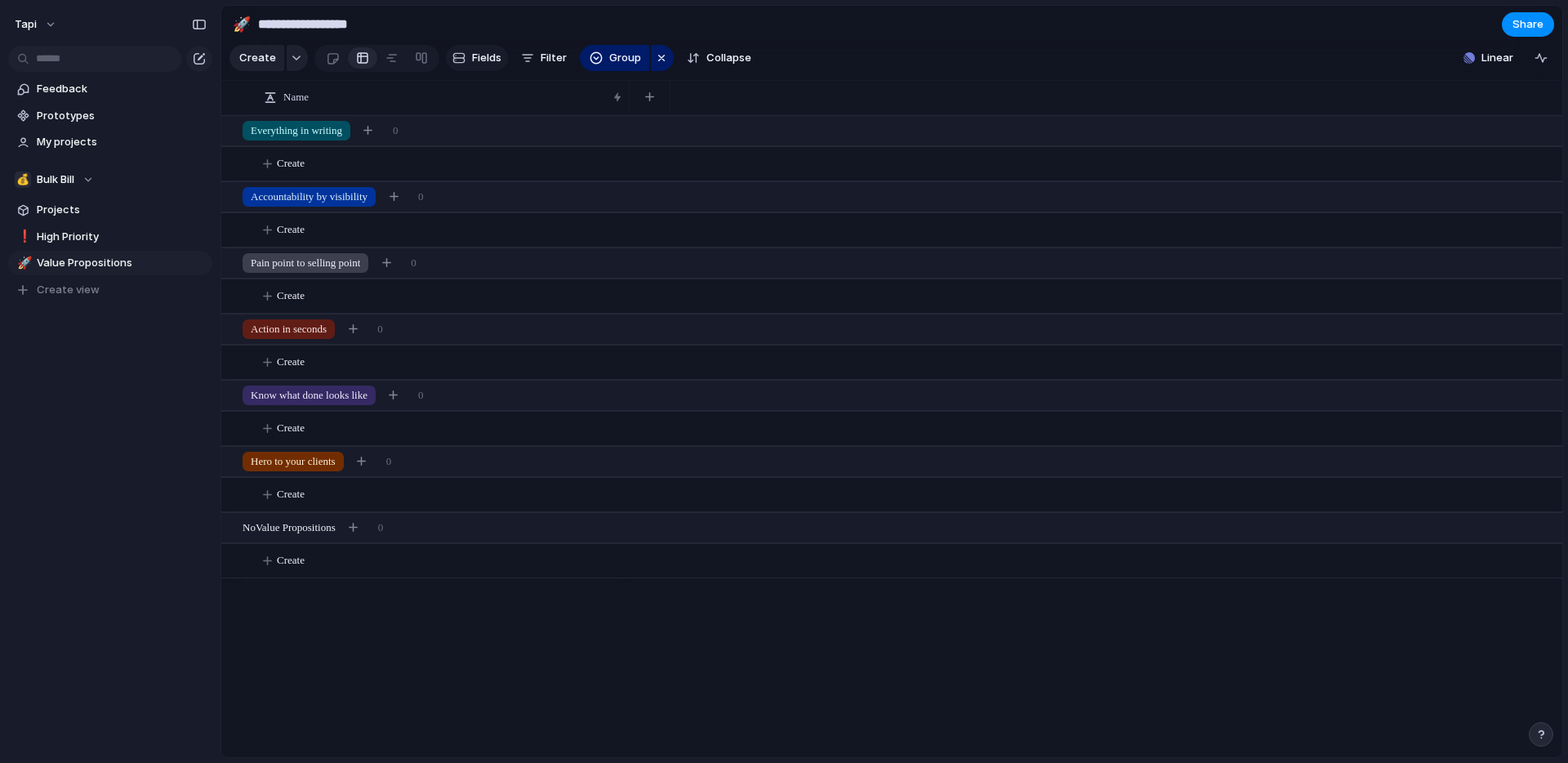
click at [486, 54] on span "Fields" at bounding box center [487, 57] width 29 height 16
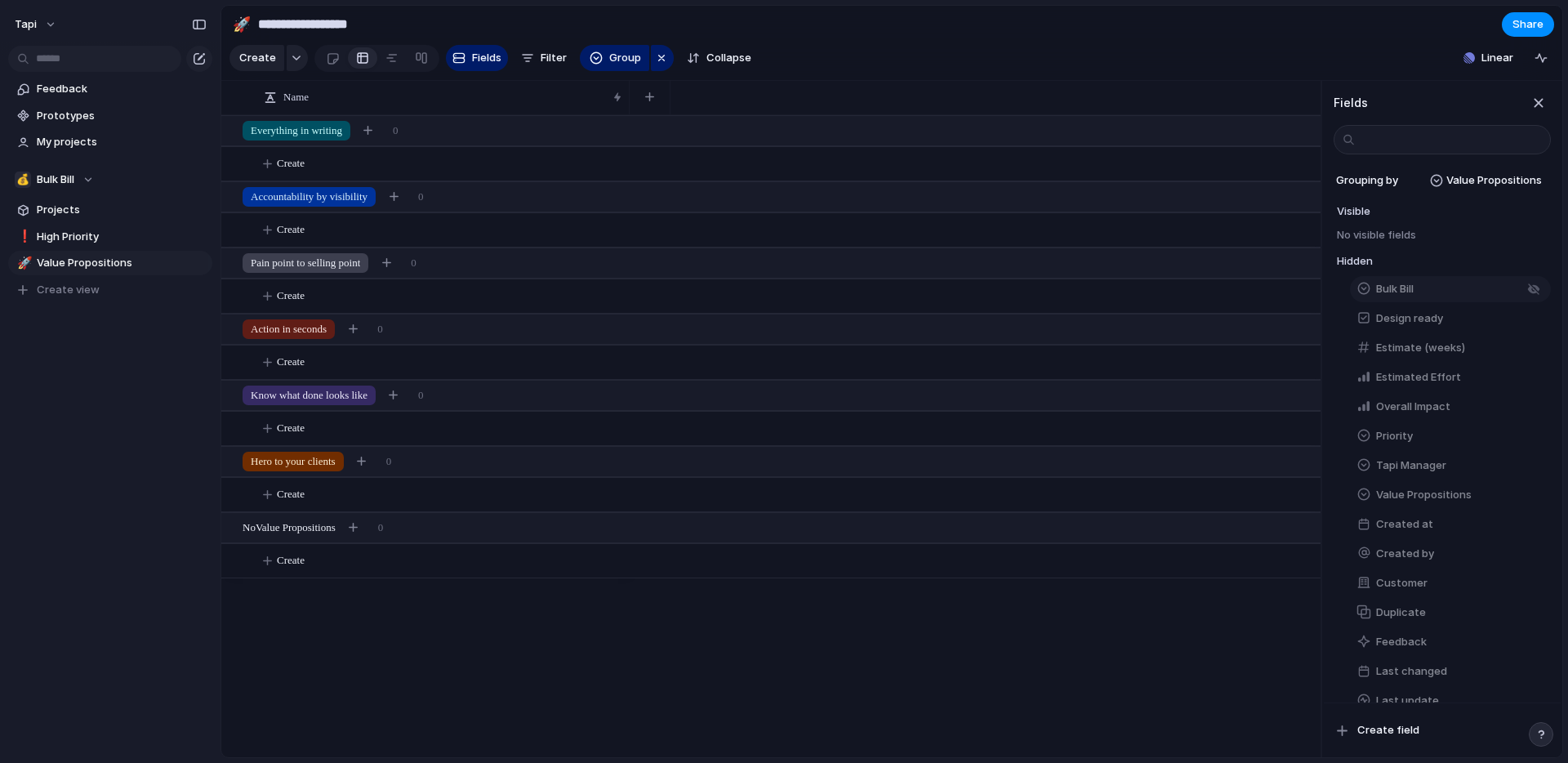
click at [1407, 285] on span "Bulk Bill" at bounding box center [1395, 288] width 38 height 16
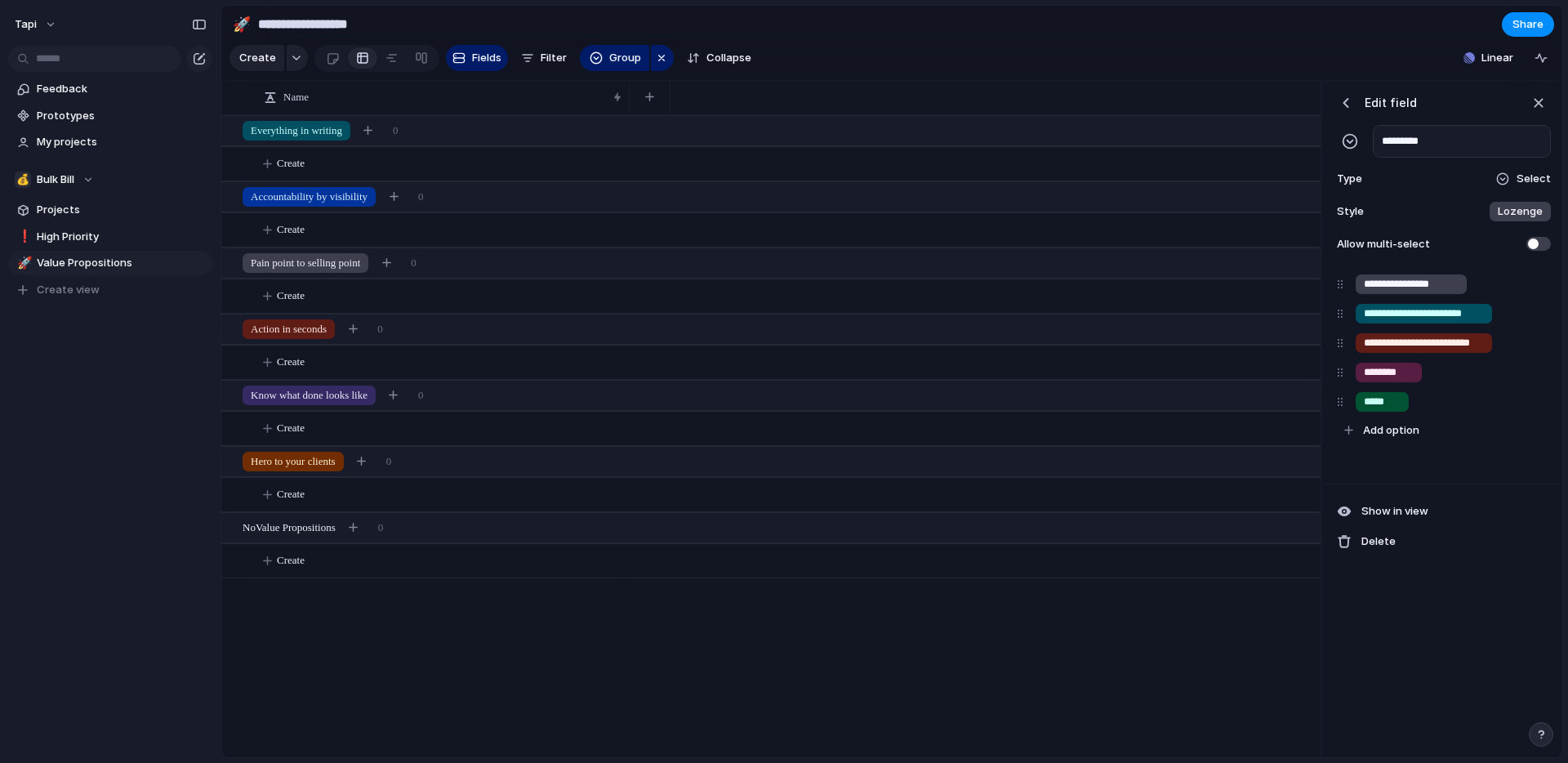
click at [1342, 97] on div "button" at bounding box center [1345, 102] width 16 height 16
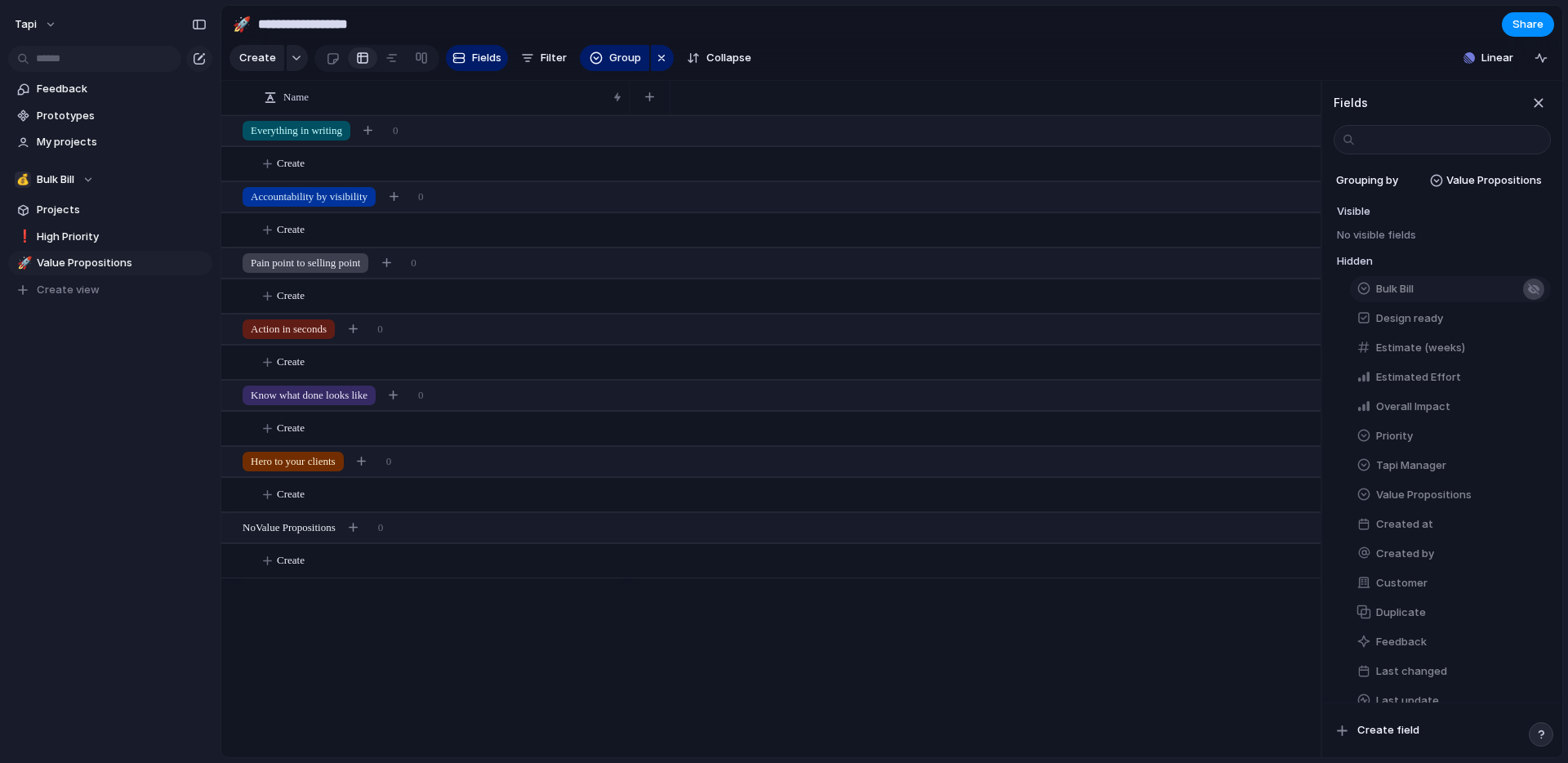
click at [1535, 288] on div "button" at bounding box center [1534, 289] width 13 height 13
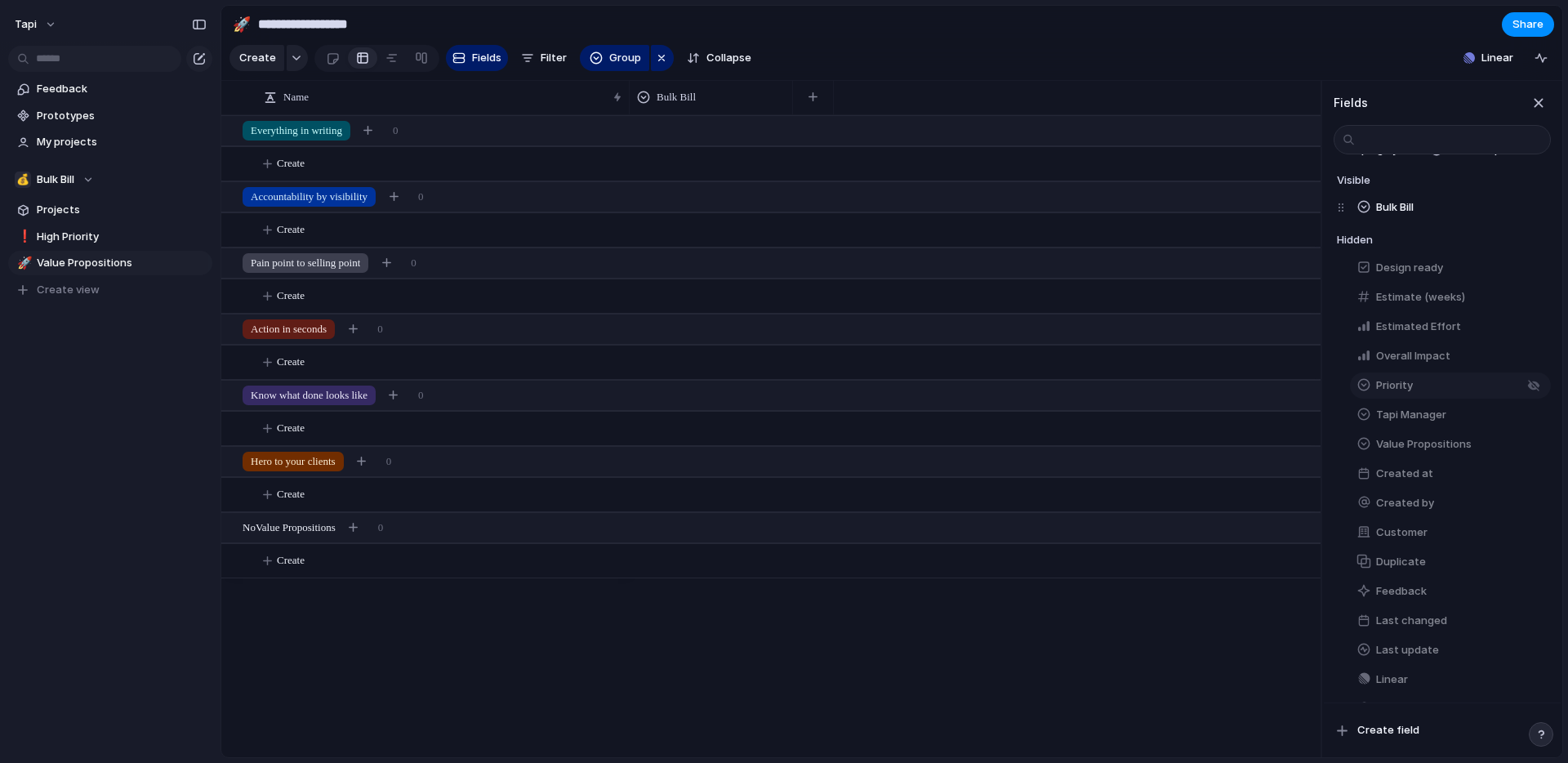
scroll to position [35, 0]
click at [1534, 379] on div "button" at bounding box center [1534, 382] width 13 height 13
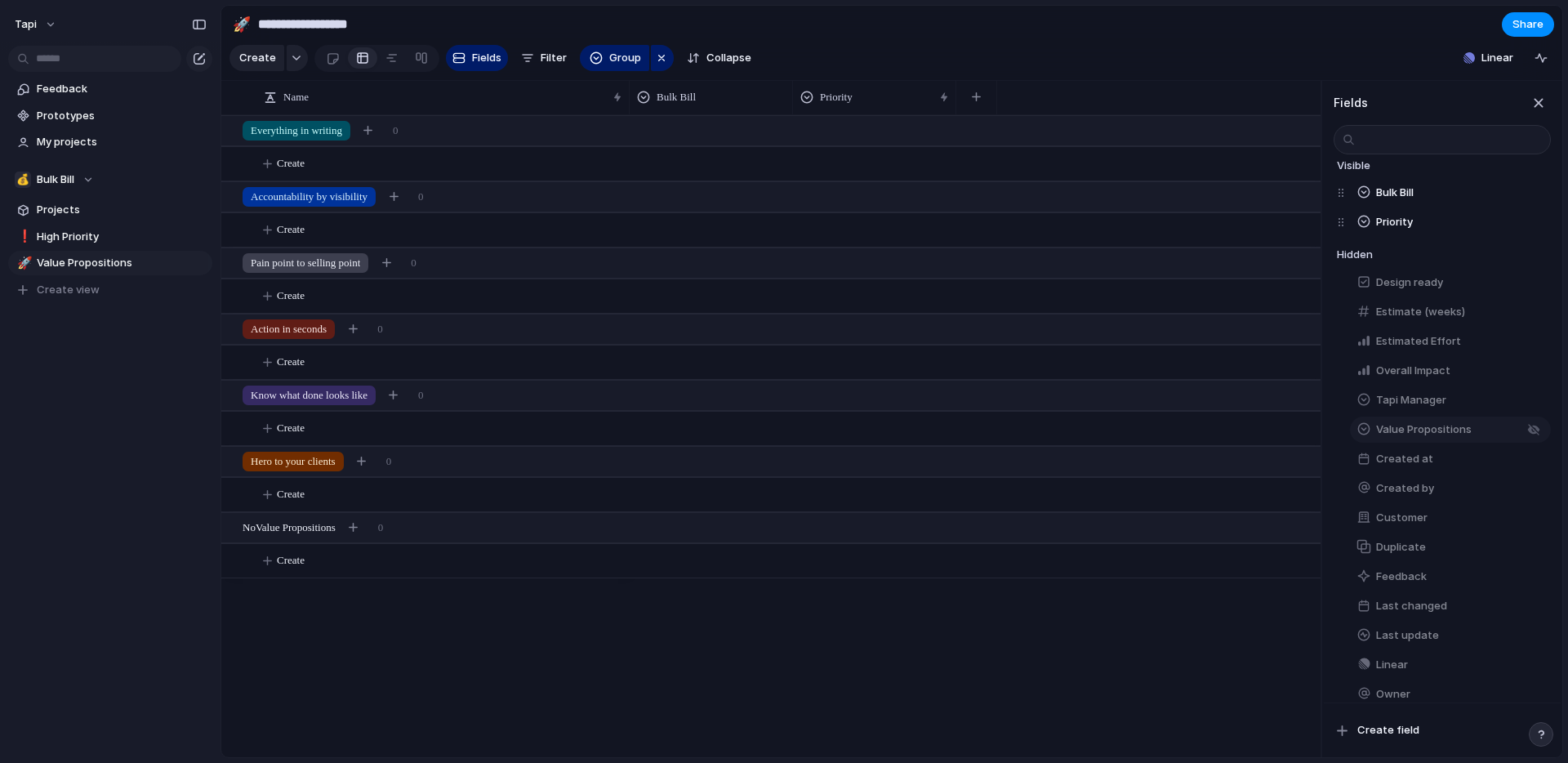
scroll to position [47, 0]
click at [1535, 371] on div "button" at bounding box center [1534, 370] width 13 height 13
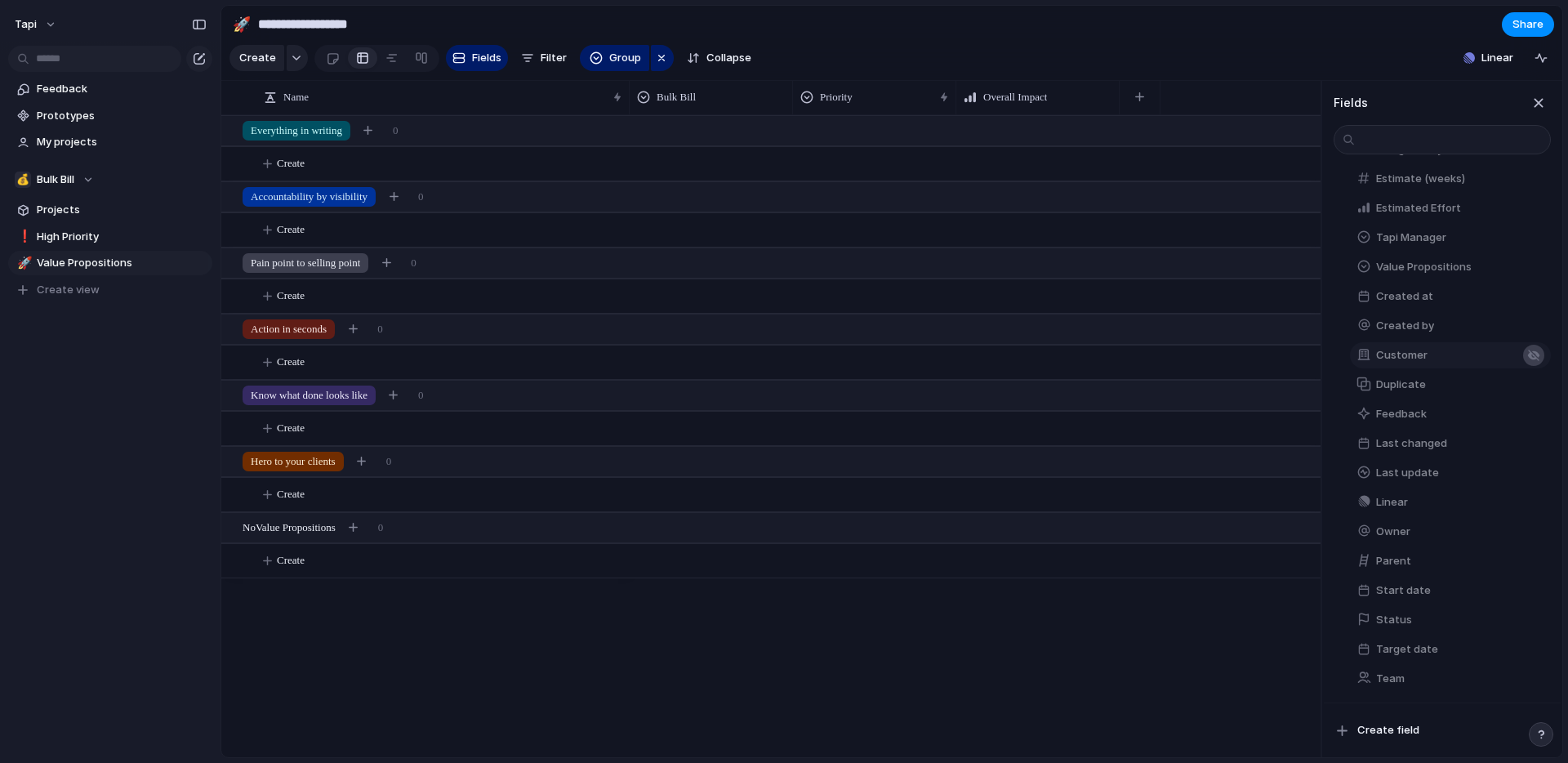
click at [1536, 353] on div "button" at bounding box center [1534, 355] width 13 height 13
click at [1533, 411] on div "button" at bounding box center [1534, 414] width 13 height 13
click at [1172, 647] on div at bounding box center [975, 436] width 691 height 642
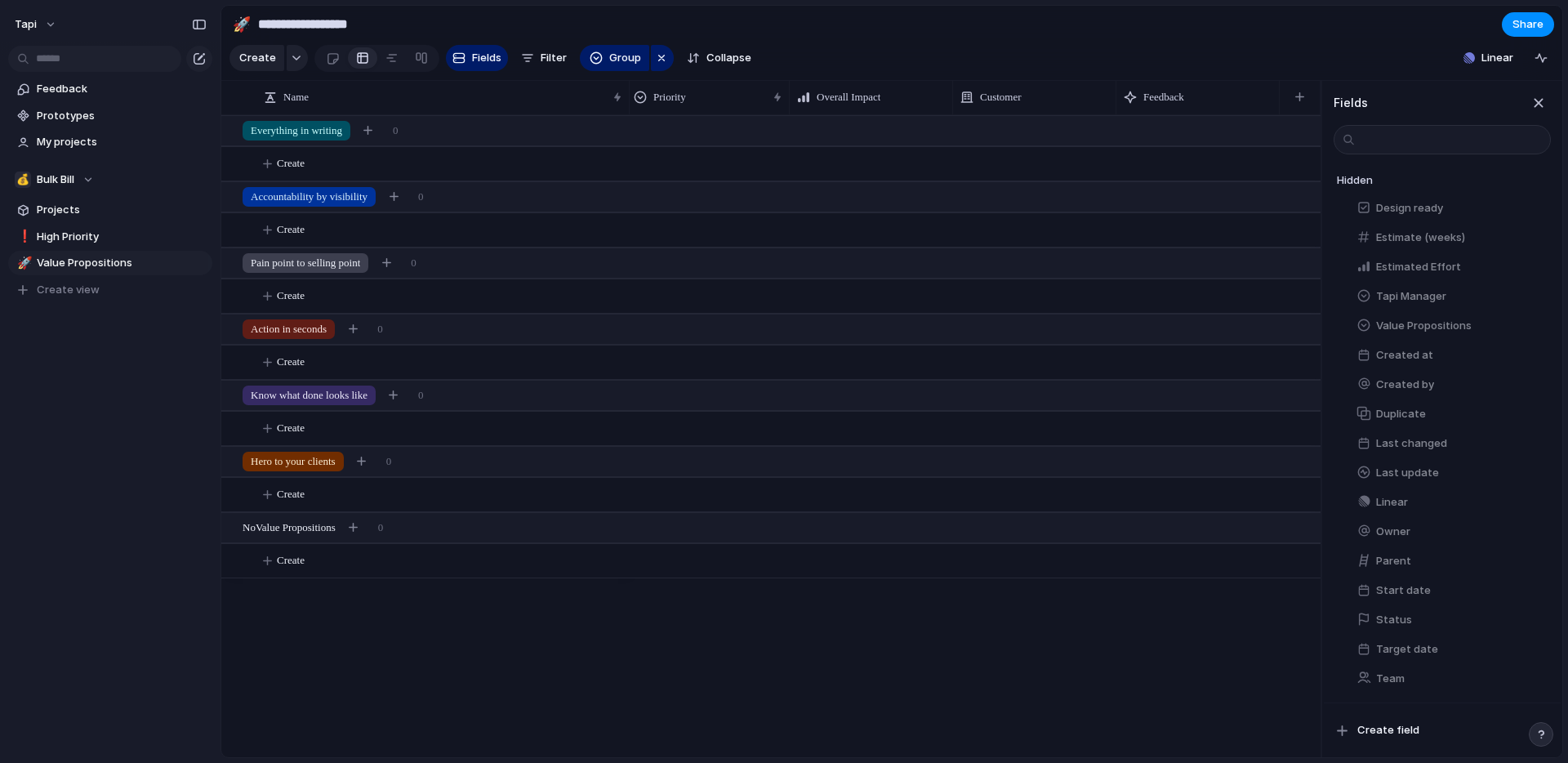
scroll to position [0, 0]
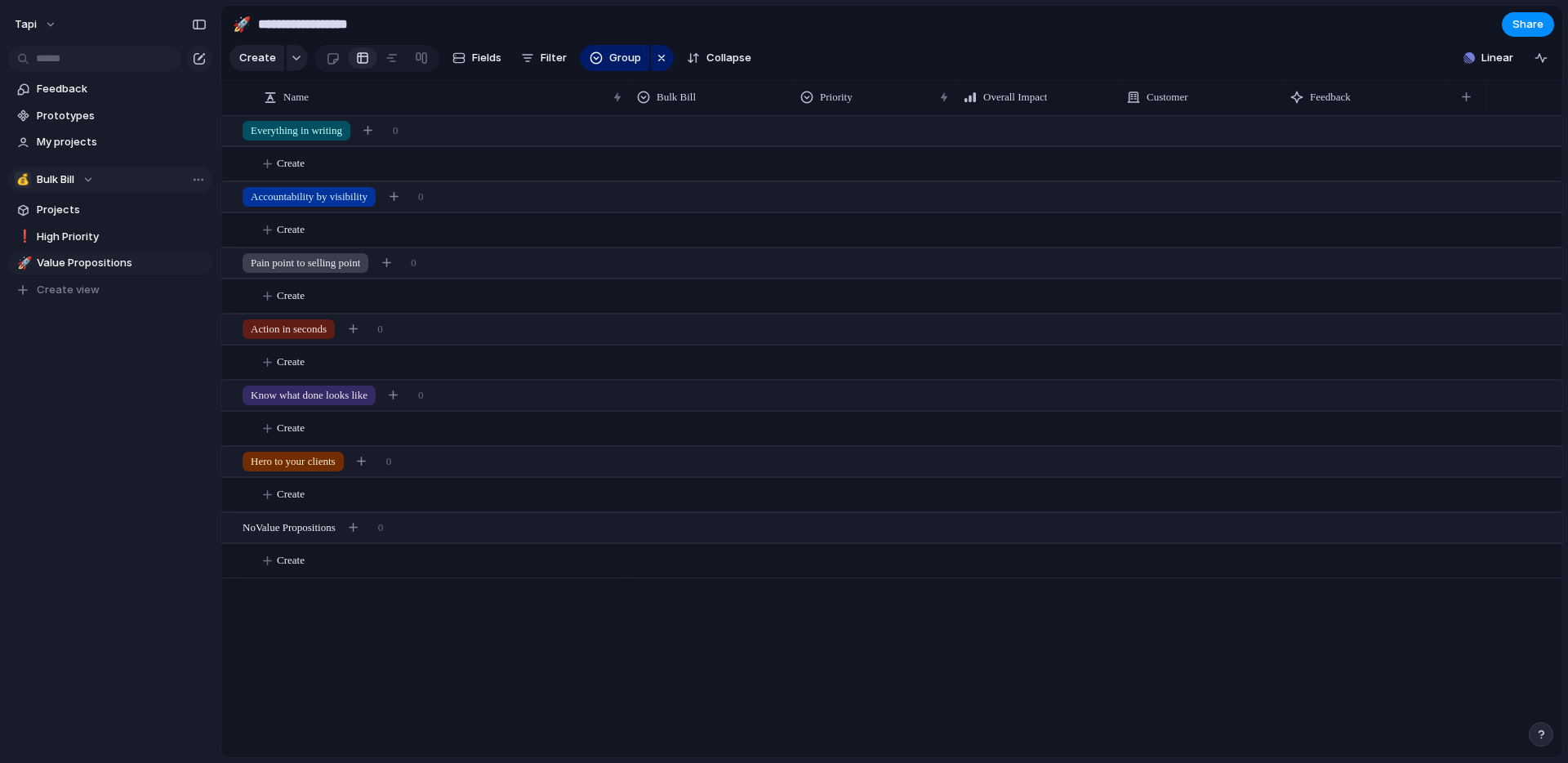
click at [59, 179] on span "Bulk Bill" at bounding box center [55, 179] width 38 height 16
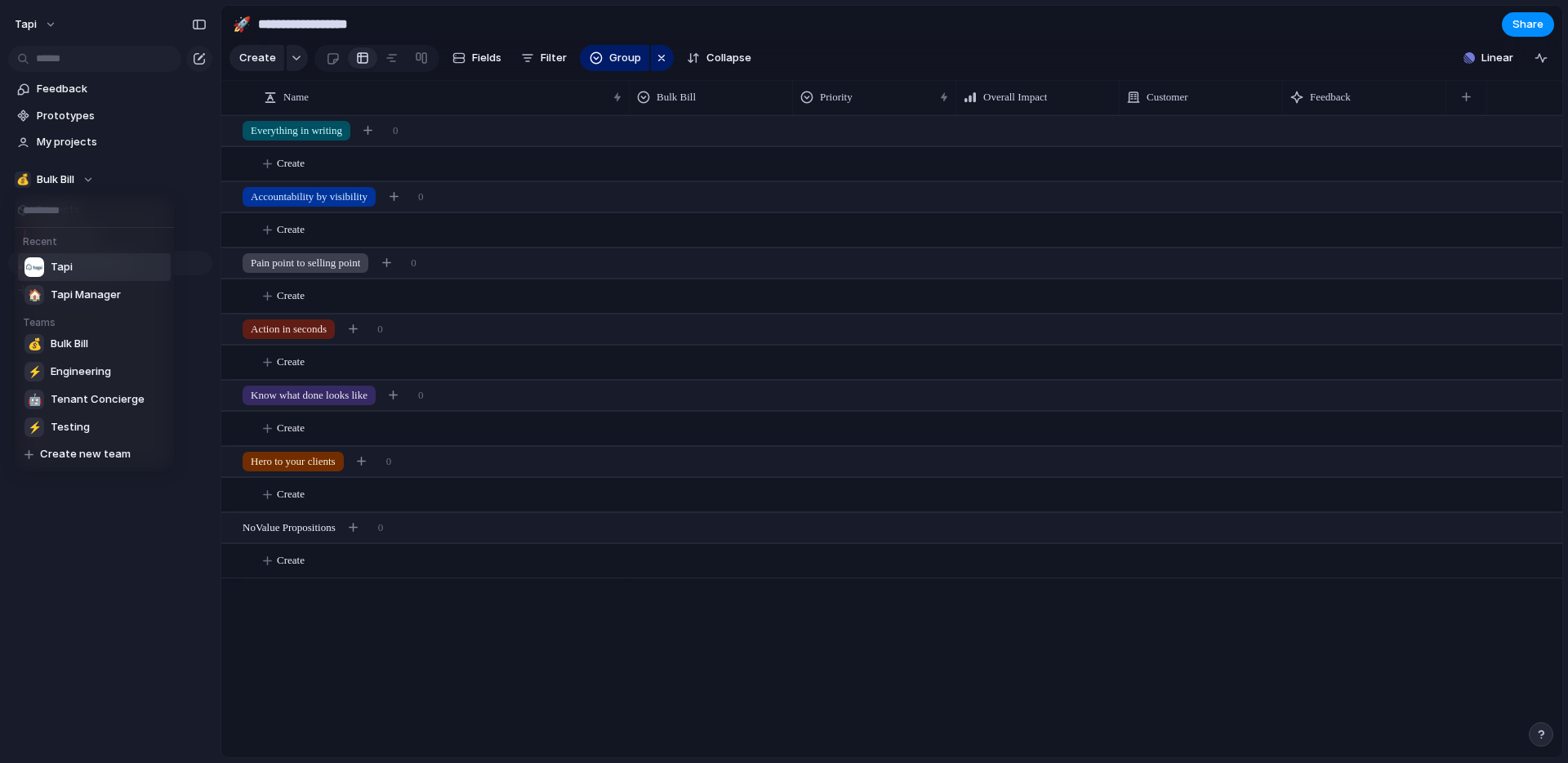
click at [62, 262] on span "Tapi" at bounding box center [61, 267] width 22 height 16
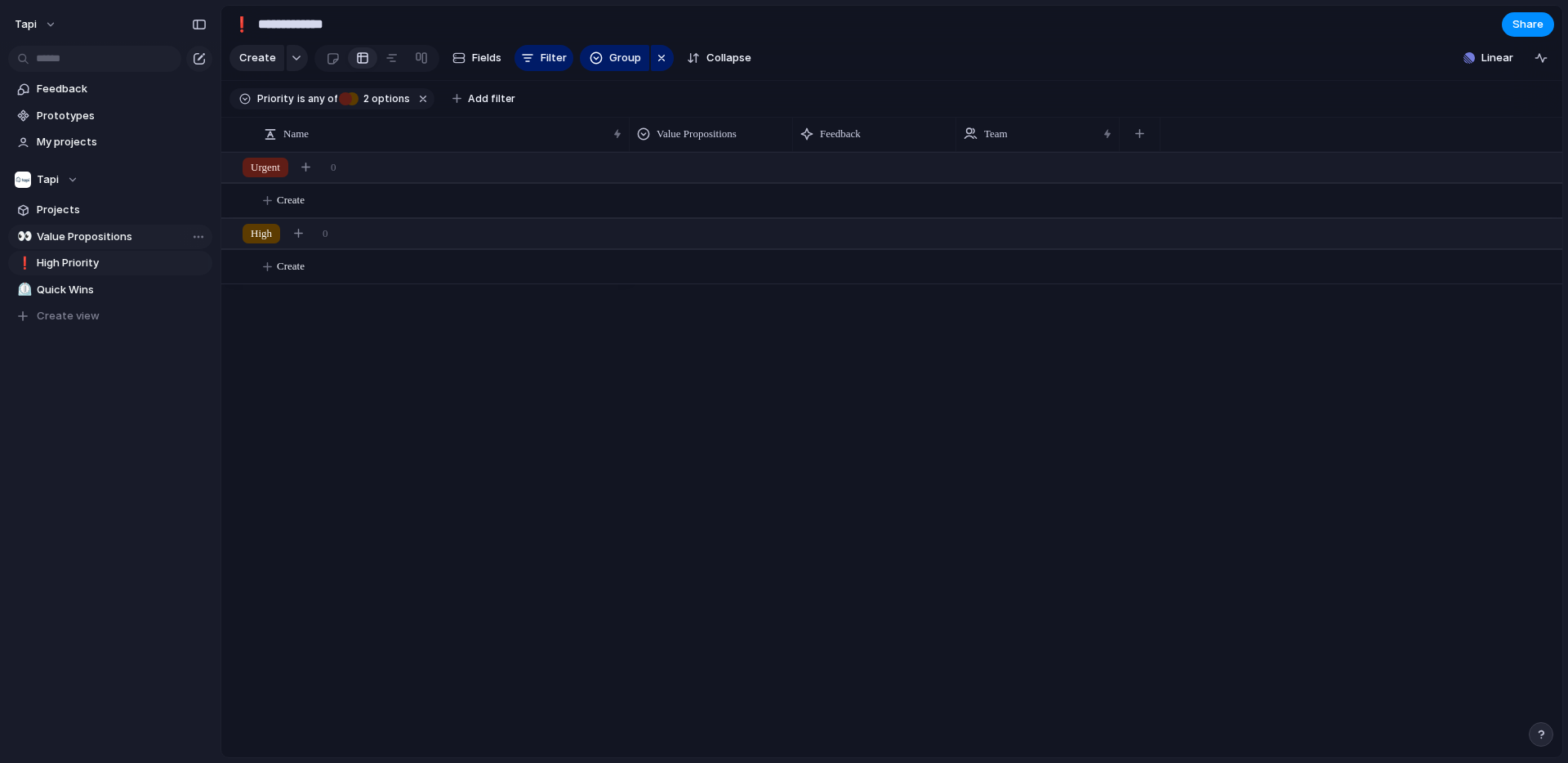
click at [23, 235] on div "👀" at bounding box center [23, 237] width 11 height 19
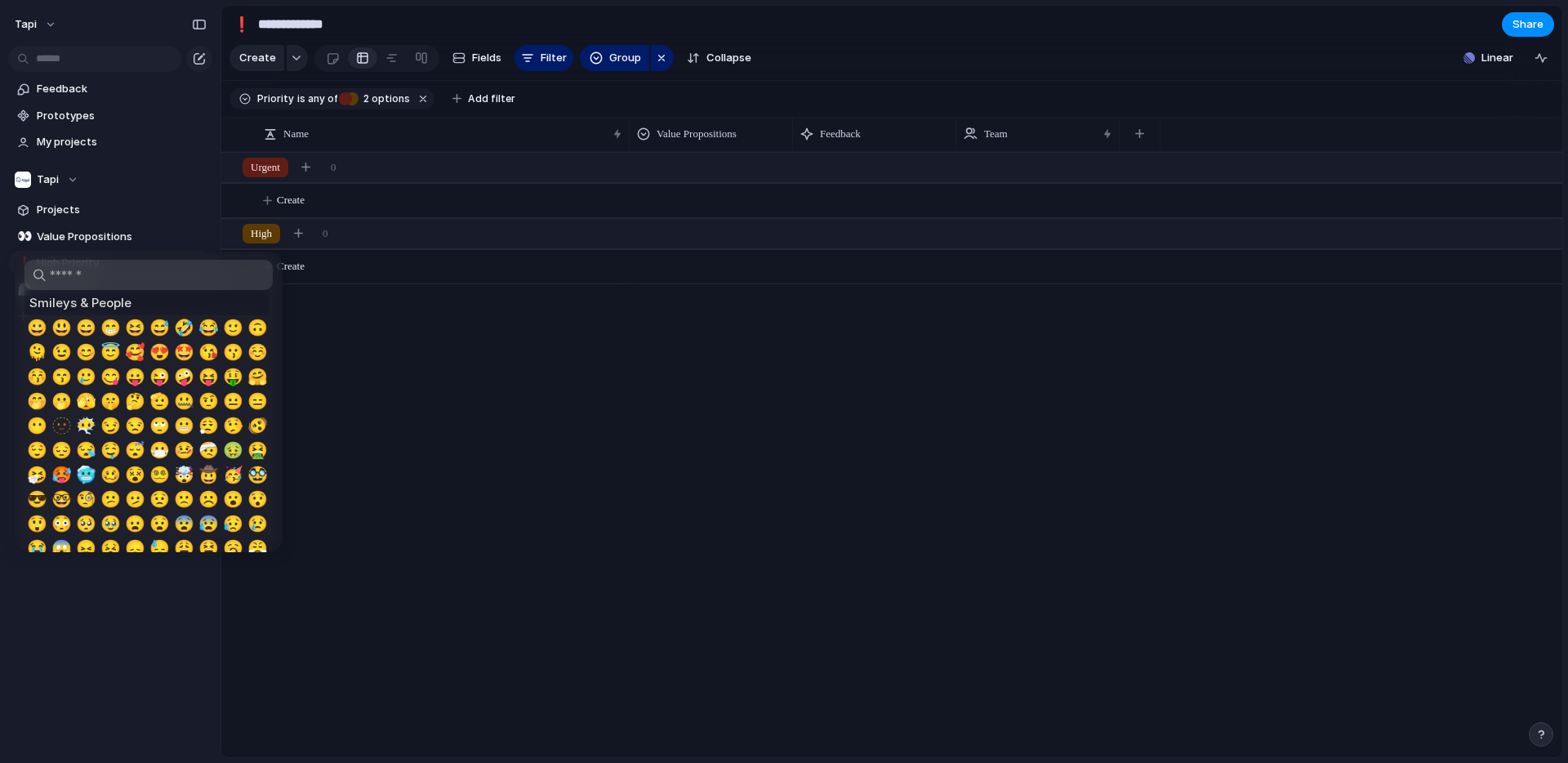
click at [245, 28] on div at bounding box center [784, 382] width 1568 height 763
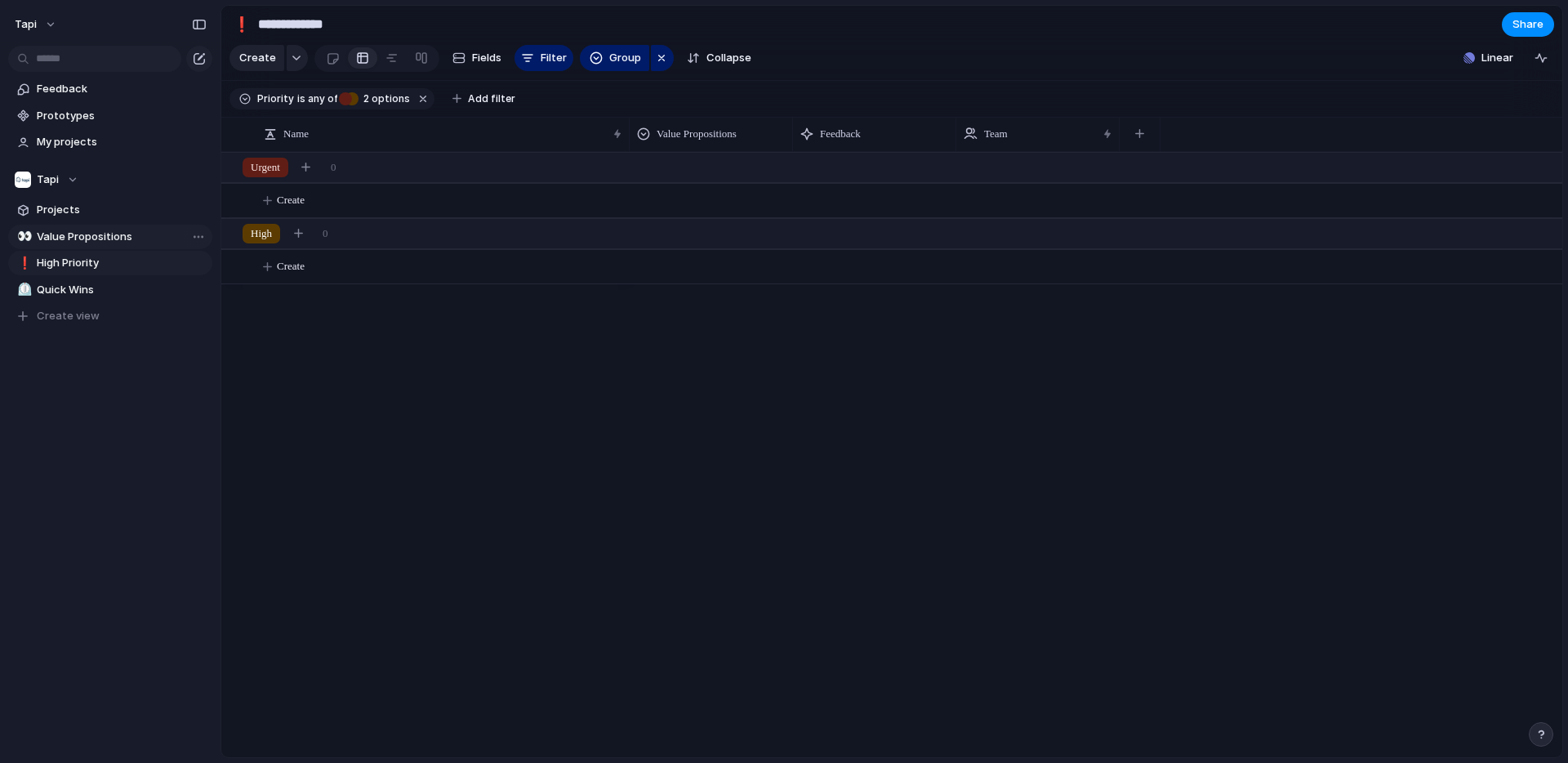
click at [28, 238] on div "👀" at bounding box center [23, 237] width 11 height 19
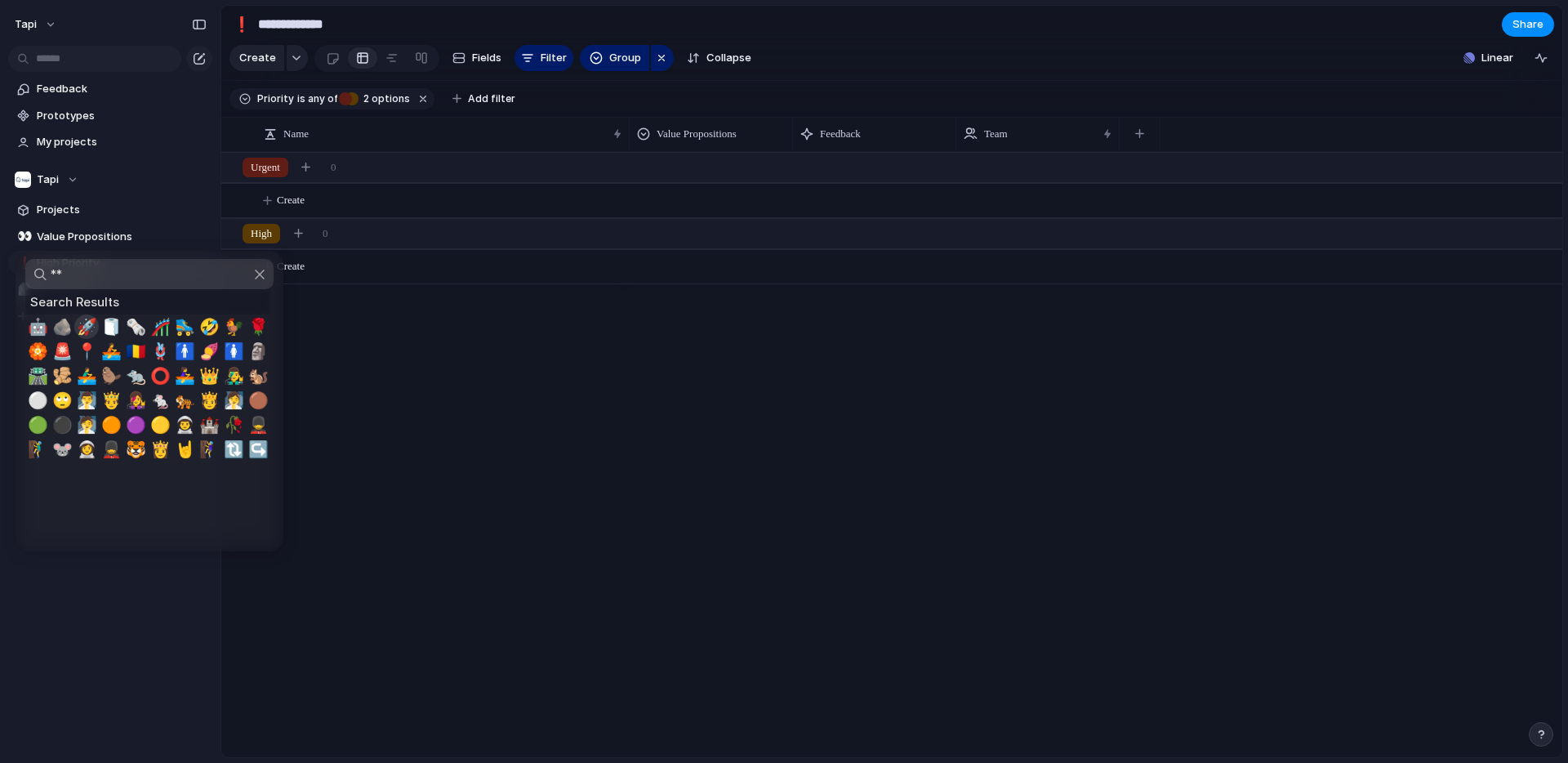
type input "**"
click at [91, 323] on span "🚀" at bounding box center [87, 326] width 21 height 20
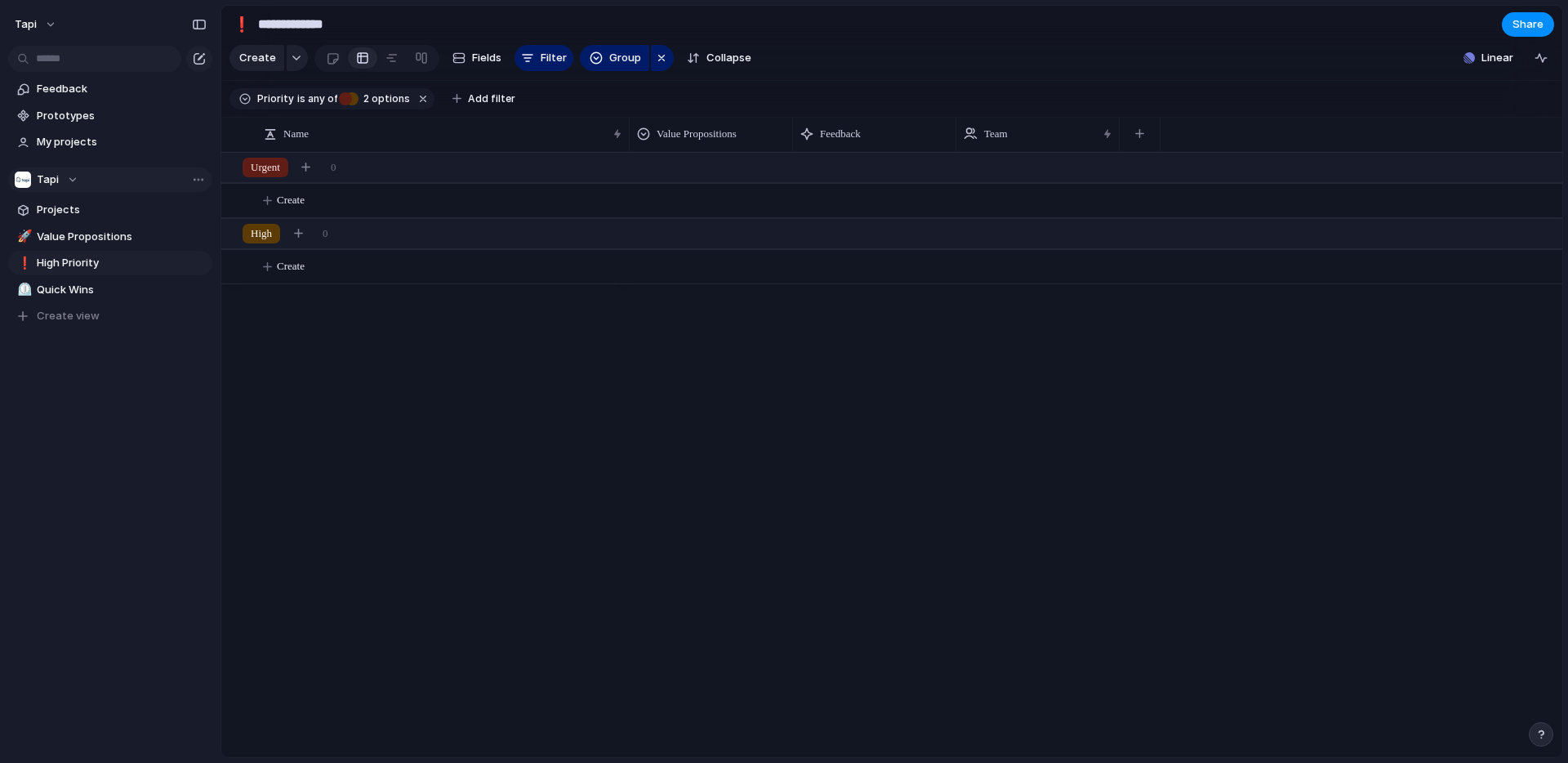
click at [68, 173] on div "Tapi" at bounding box center [47, 179] width 64 height 16
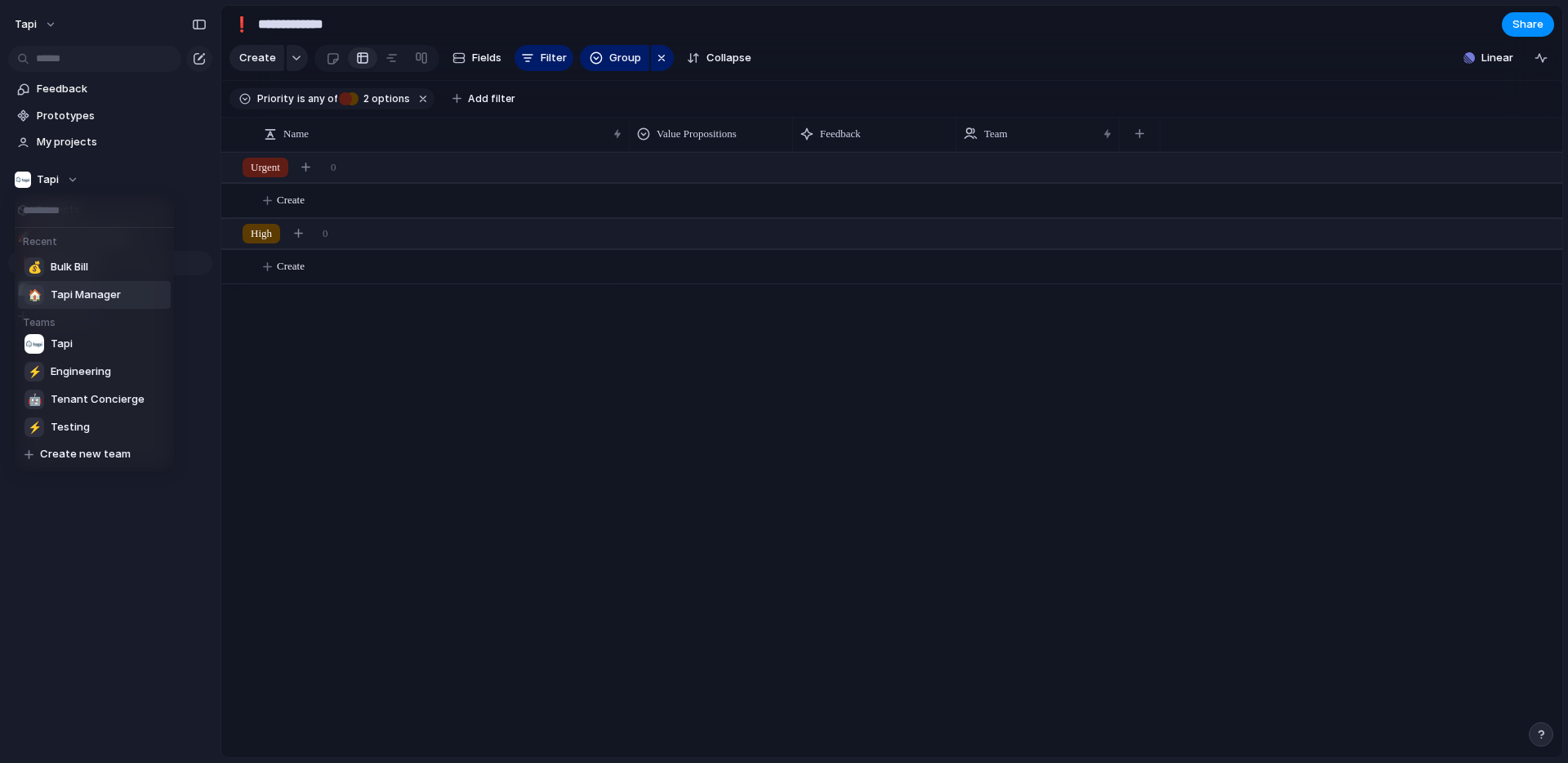
click at [346, 396] on div "Recent 💰 Bulk Bill 🏠 Tapi Manager Teams Tapi ⚡ Engineering 🤖 Tenant Concierge ⚡…" at bounding box center [784, 382] width 1568 height 763
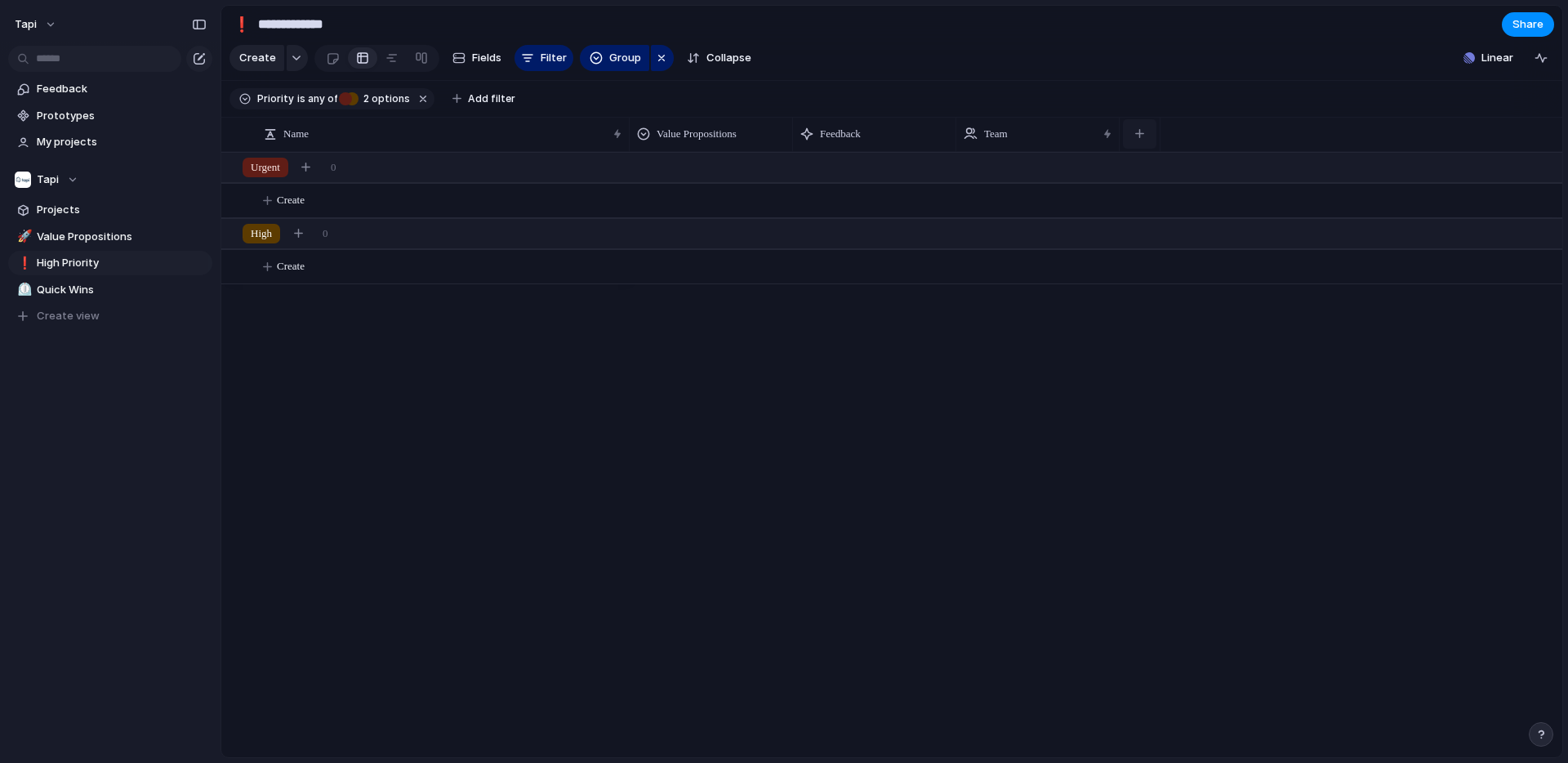
click at [1148, 135] on button "button" at bounding box center [1141, 133] width 34 height 29
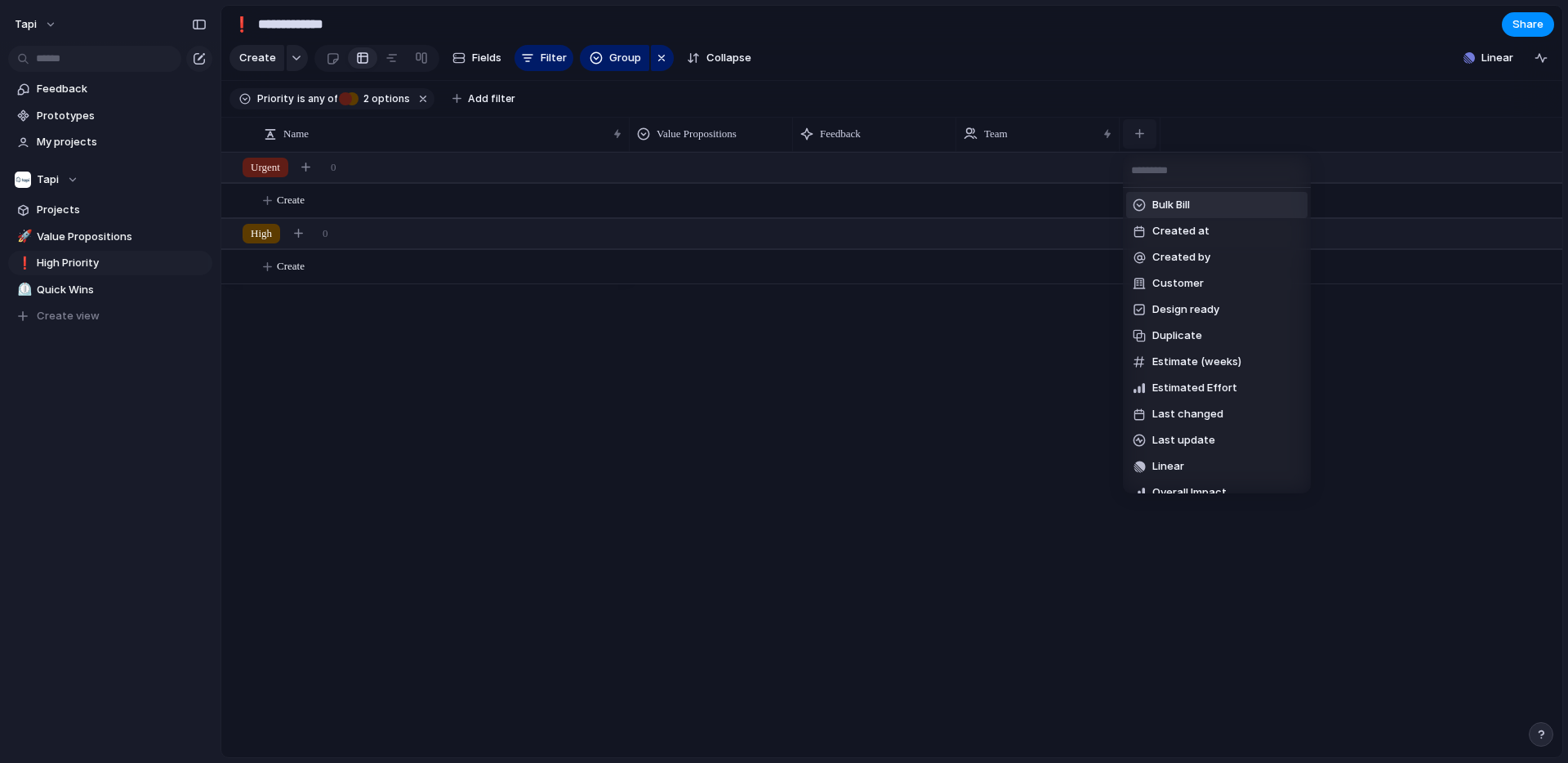
click at [1148, 135] on div "Bulk Bill Created at Created by Customer Design ready Duplicate Estimate (weeks…" at bounding box center [784, 382] width 1568 height 763
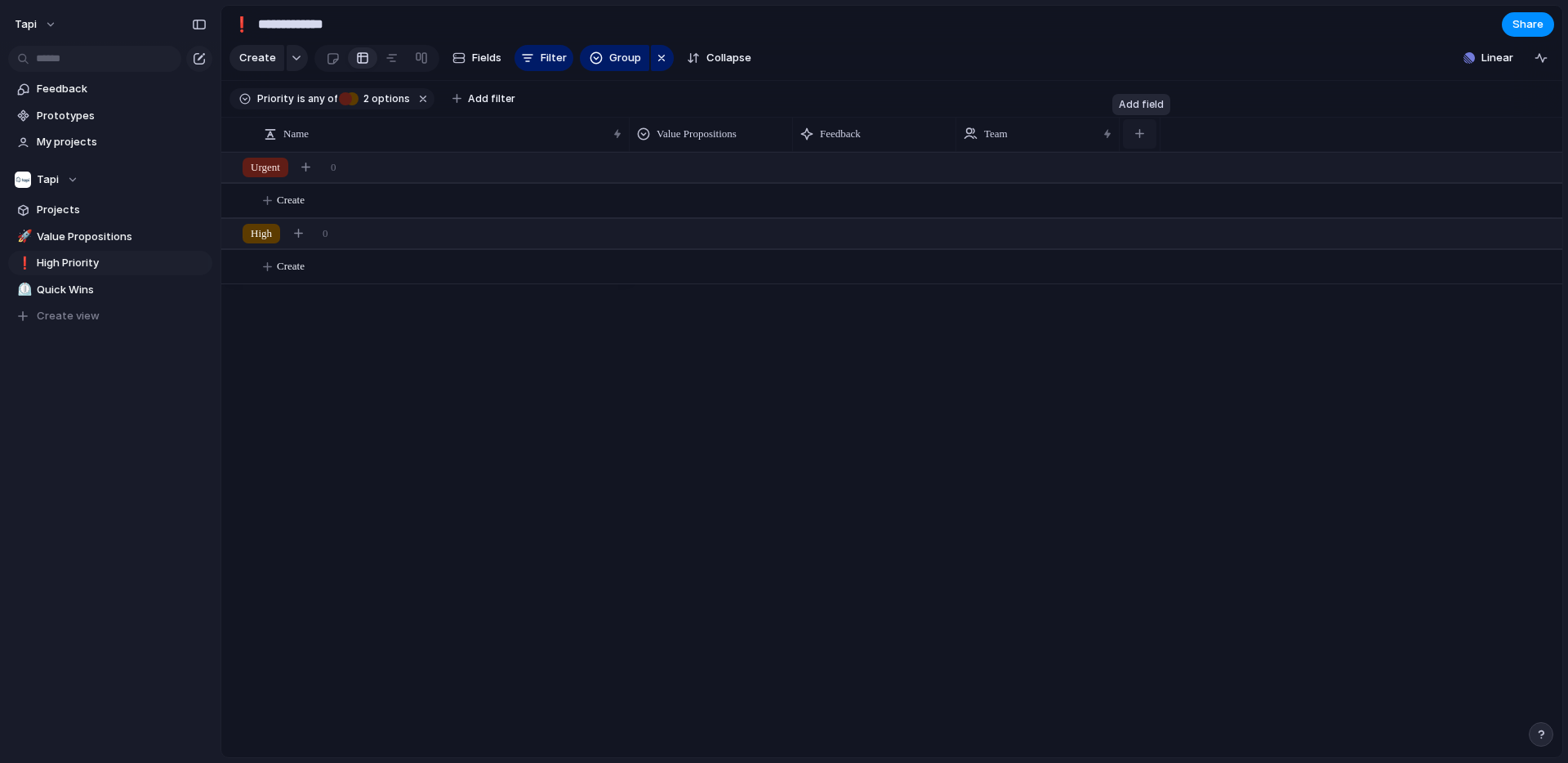
click at [1140, 132] on div "button" at bounding box center [1141, 133] width 9 height 9
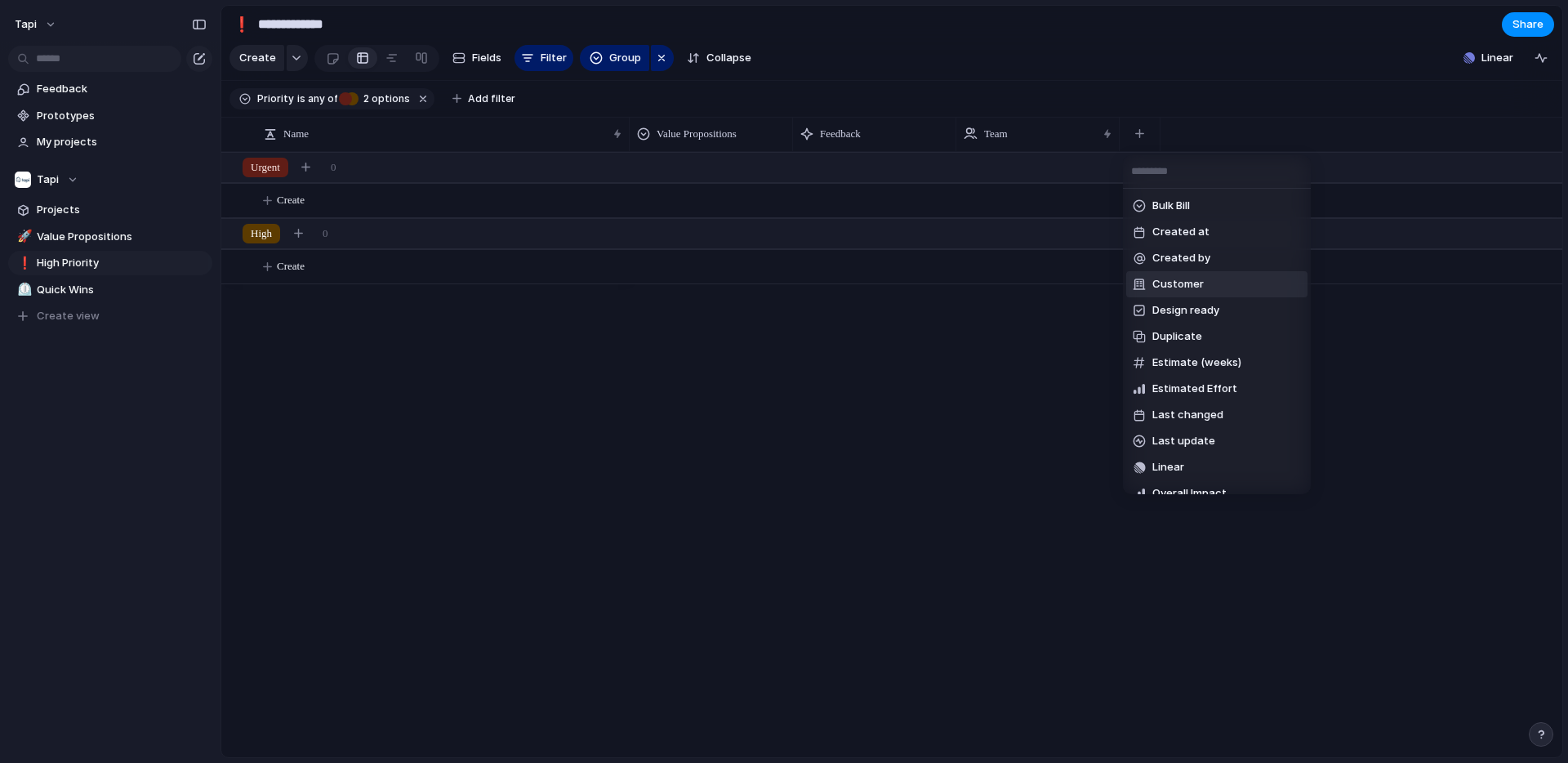
click at [1189, 289] on span "Customer" at bounding box center [1178, 284] width 52 height 16
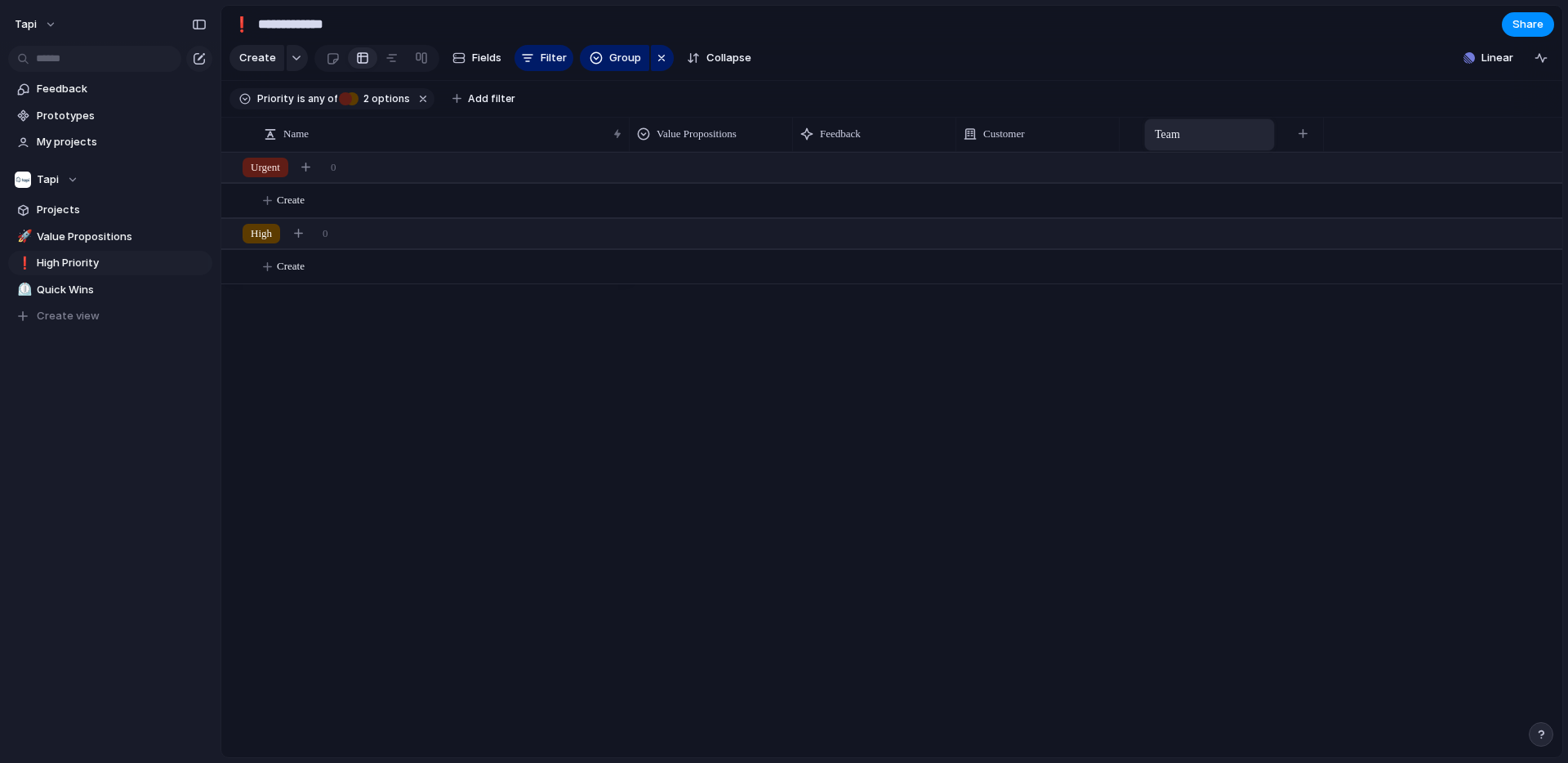
drag, startPoint x: 998, startPoint y: 133, endPoint x: 1153, endPoint y: 122, distance: 155.4
